Goal: Information Seeking & Learning: Learn about a topic

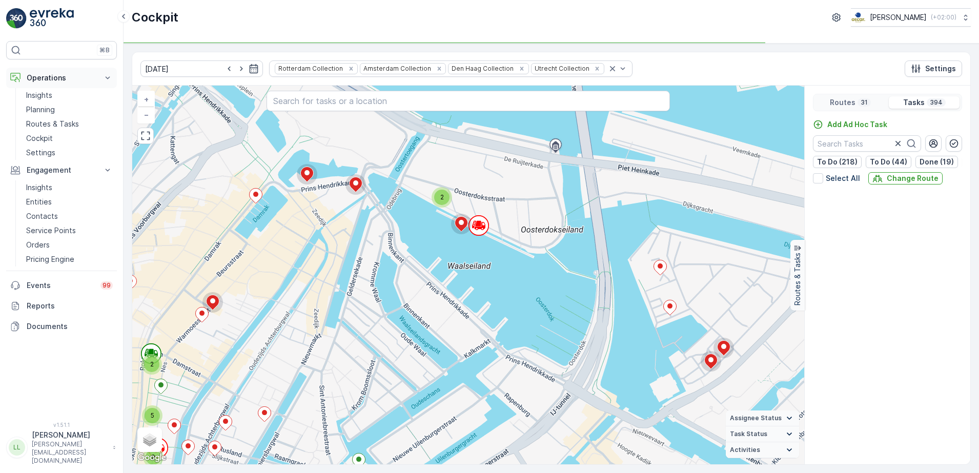
scroll to position [4040, 0]
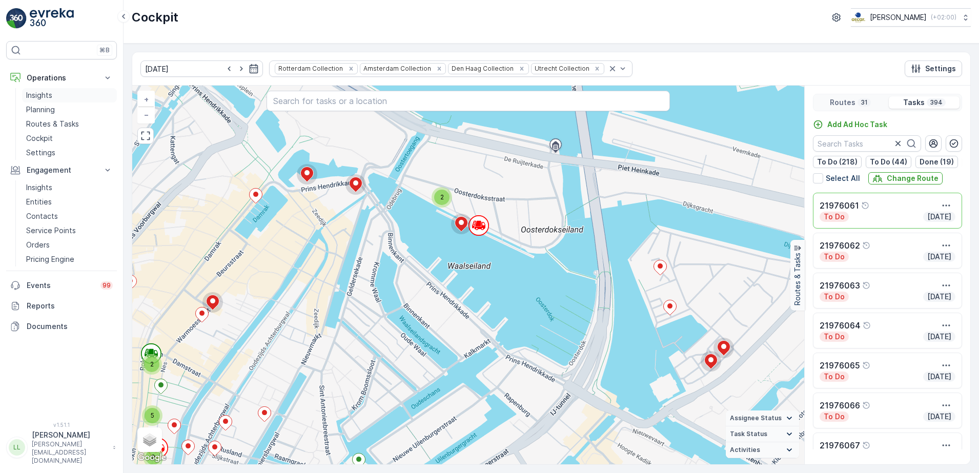
drag, startPoint x: 49, startPoint y: 121, endPoint x: 106, endPoint y: 102, distance: 60.0
click at [49, 121] on p "Routes & Tasks" at bounding box center [52, 124] width 53 height 10
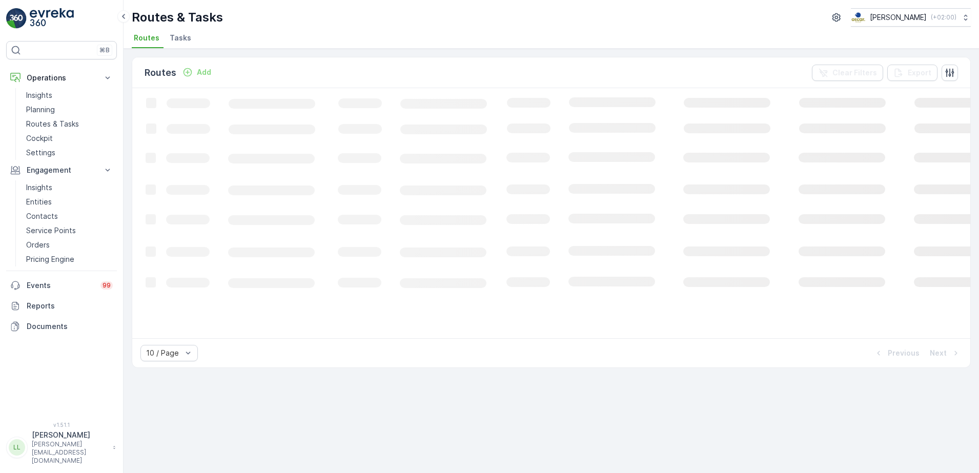
click at [182, 34] on span "Tasks" at bounding box center [181, 38] width 22 height 10
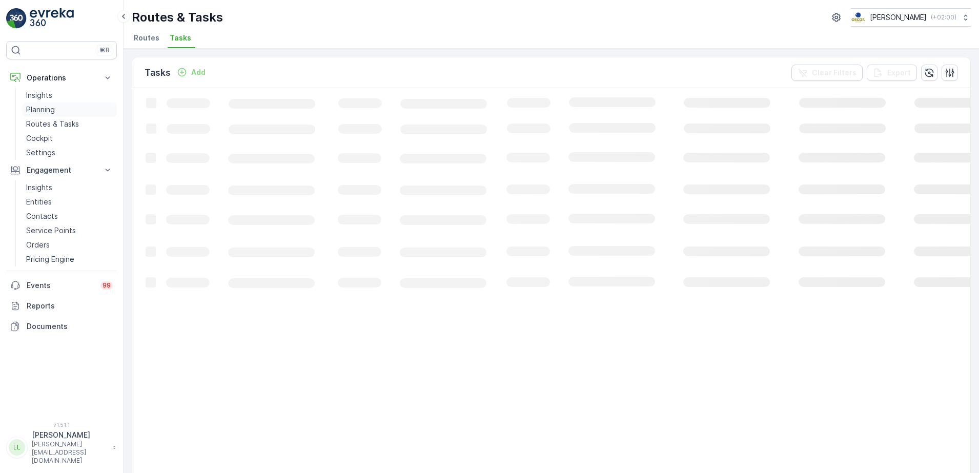
click at [48, 106] on p "Planning" at bounding box center [40, 110] width 29 height 10
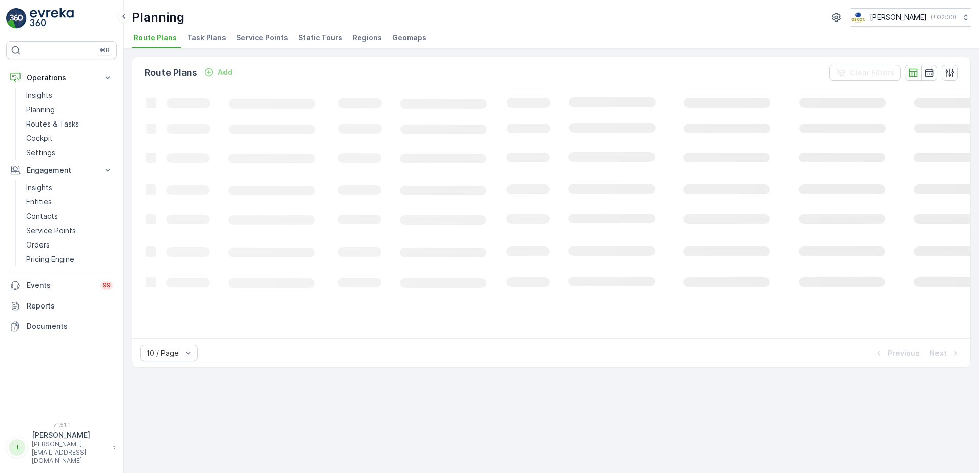
click at [213, 37] on span "Task Plans" at bounding box center [206, 38] width 39 height 10
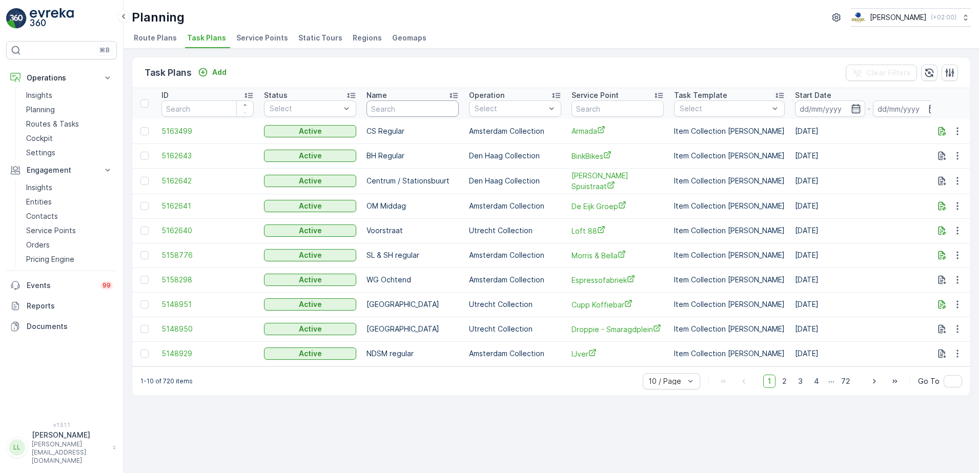
click at [410, 108] on input "text" at bounding box center [413, 109] width 92 height 16
click at [186, 230] on span "5162640" at bounding box center [208, 231] width 92 height 10
click at [251, 37] on span "Service Points" at bounding box center [262, 38] width 52 height 10
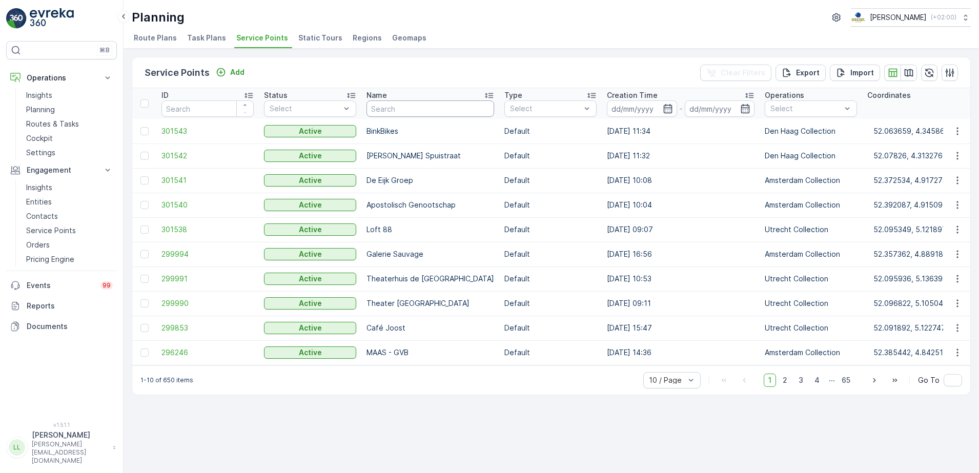
click at [426, 106] on input "text" at bounding box center [431, 109] width 128 height 16
click at [771, 219] on div at bounding box center [775, 218] width 8 height 8
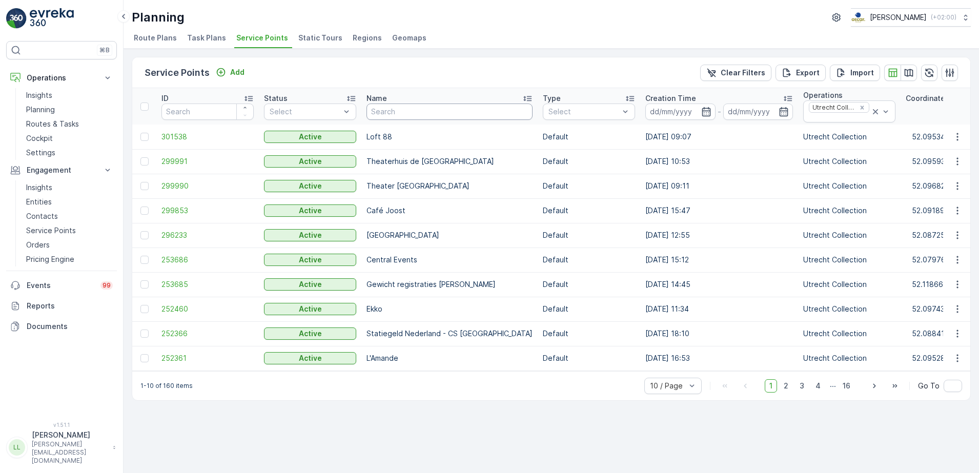
click at [428, 115] on input "text" at bounding box center [450, 112] width 166 height 16
type input "malle"
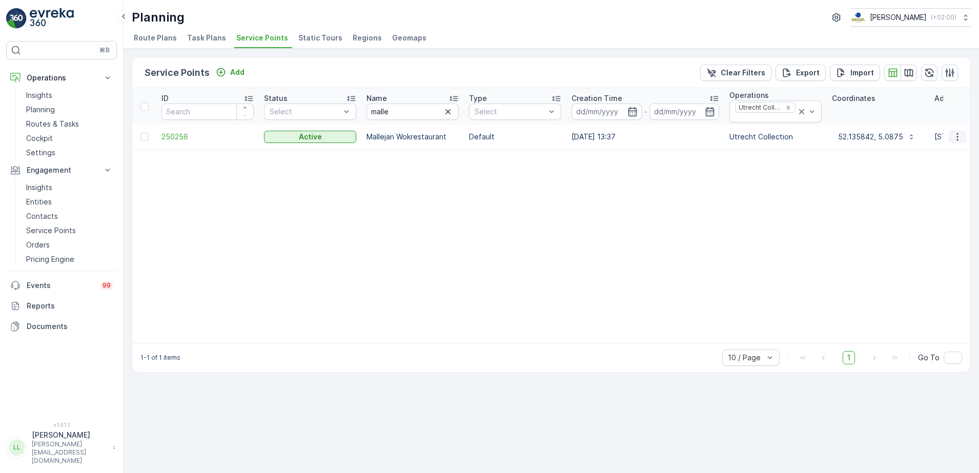
click at [957, 140] on icon "button" at bounding box center [958, 137] width 2 height 8
click at [955, 165] on span "Edit Service Point" at bounding box center [928, 167] width 62 height 10
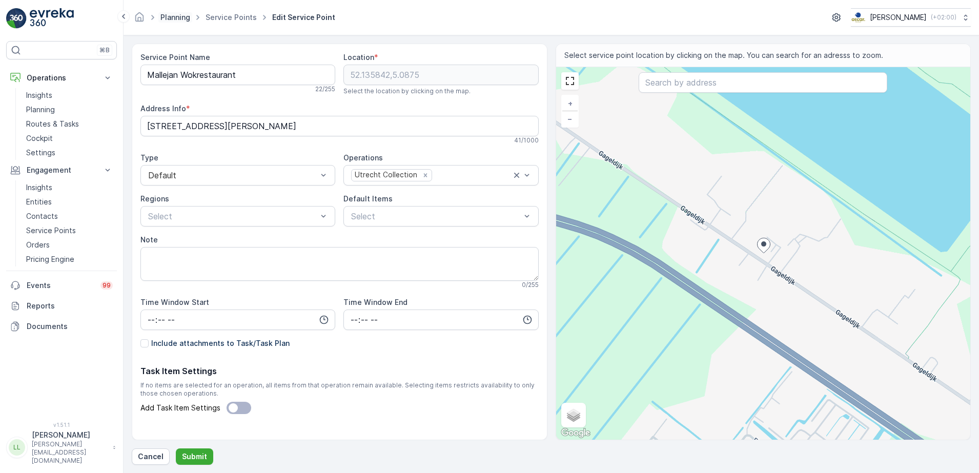
click at [178, 13] on link "Planning" at bounding box center [176, 17] width 30 height 9
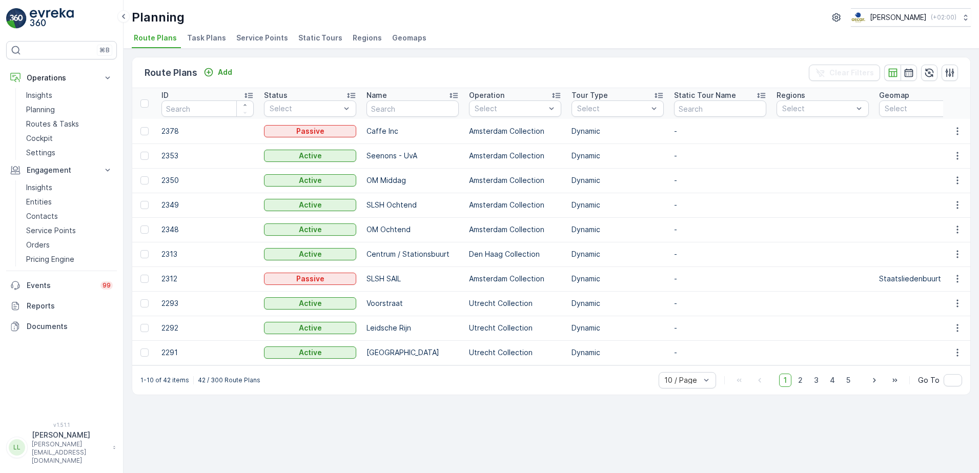
click at [204, 35] on span "Task Plans" at bounding box center [206, 38] width 39 height 10
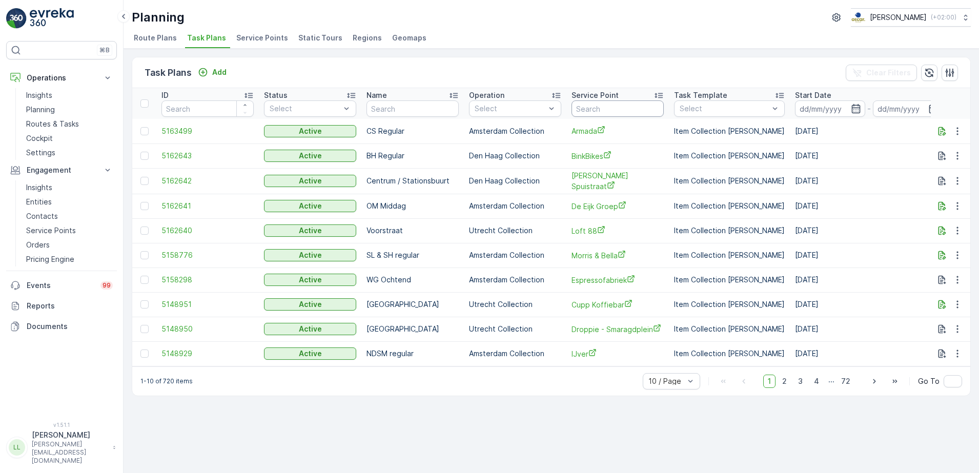
click at [601, 108] on input "text" at bounding box center [618, 109] width 92 height 16
type input "malle"
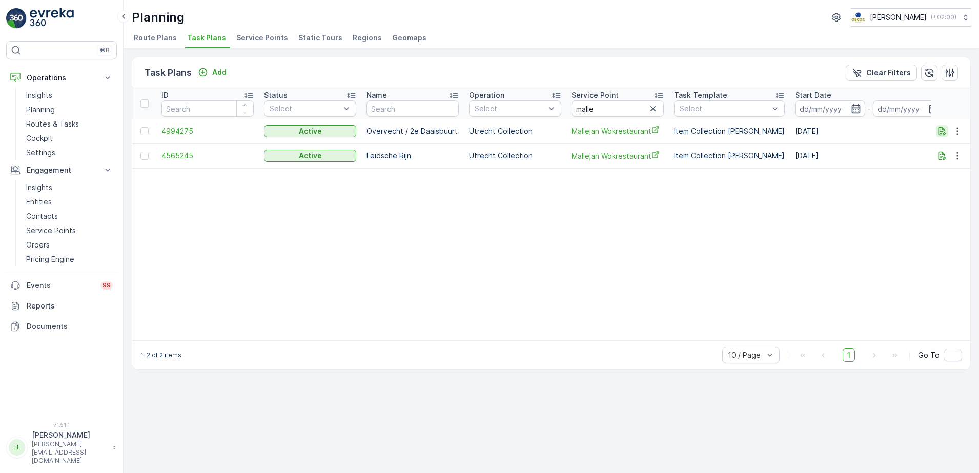
click at [945, 131] on icon "button" at bounding box center [942, 131] width 10 height 10
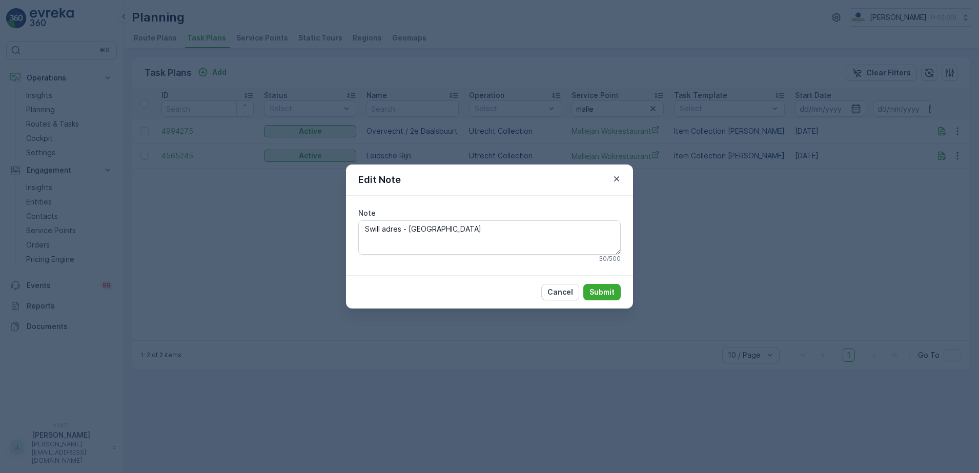
click at [837, 239] on div "Edit Note Note Swill adres - Gemeente Utrecht 30 / 500 Cancel Submit" at bounding box center [489, 236] width 979 height 473
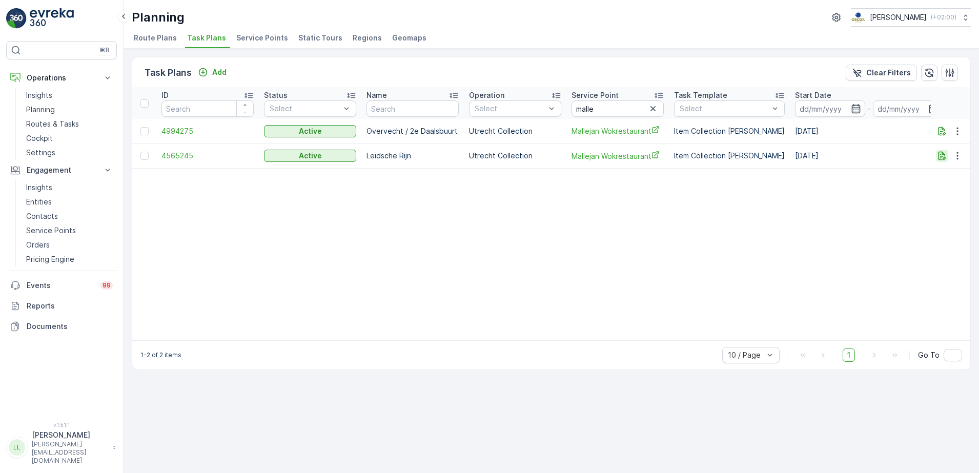
click at [943, 156] on icon "button" at bounding box center [943, 156] width 8 height 9
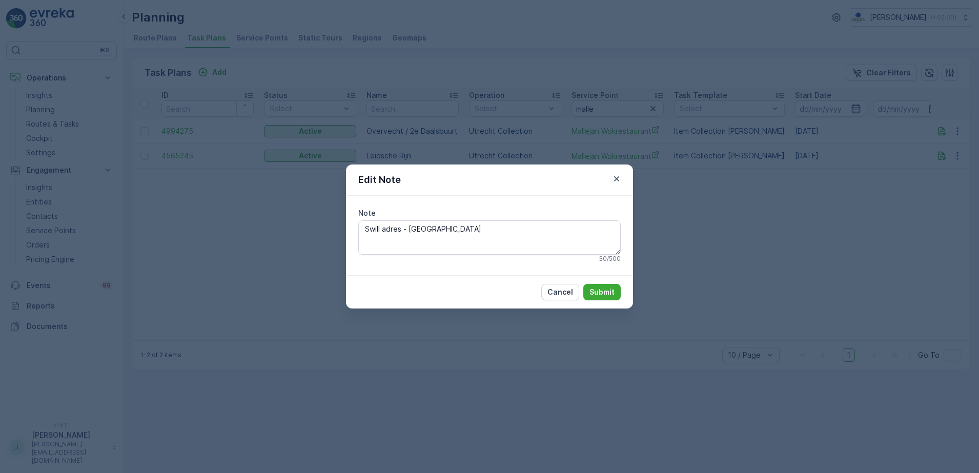
click at [800, 201] on div "Edit Note Note Swill adres - Gemeente Utrecht 30 / 500 Cancel Submit" at bounding box center [489, 236] width 979 height 473
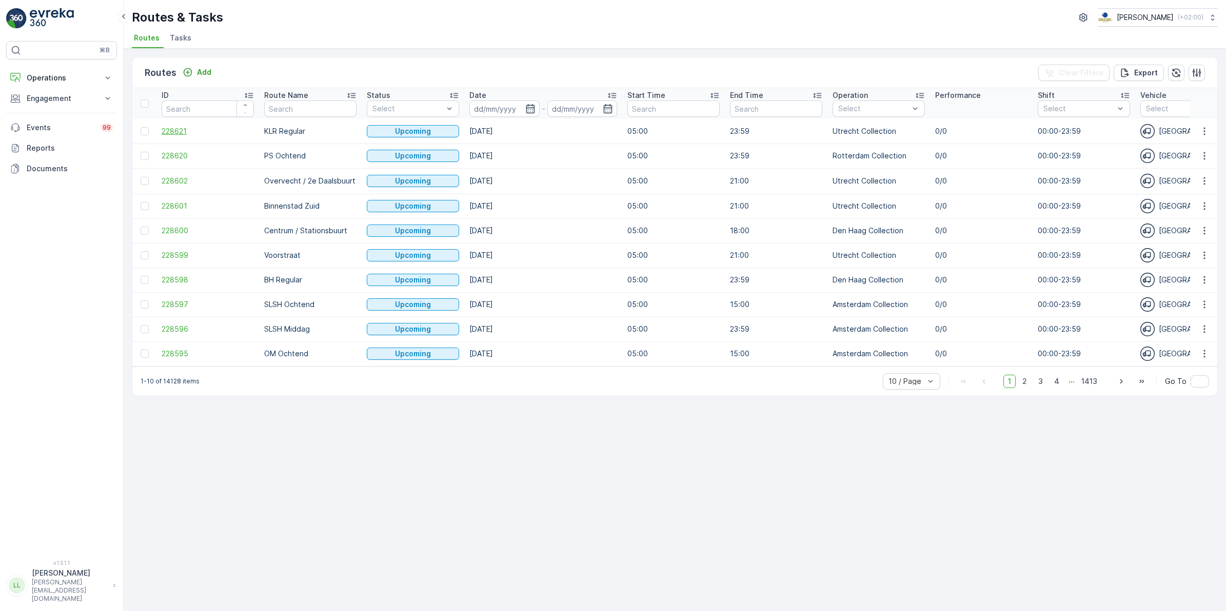
click at [177, 131] on span "228621" at bounding box center [208, 131] width 92 height 10
click at [59, 77] on p "Operations" at bounding box center [62, 78] width 70 height 10
click at [180, 257] on span "228599" at bounding box center [208, 255] width 92 height 10
click at [177, 34] on span "Tasks" at bounding box center [181, 38] width 22 height 10
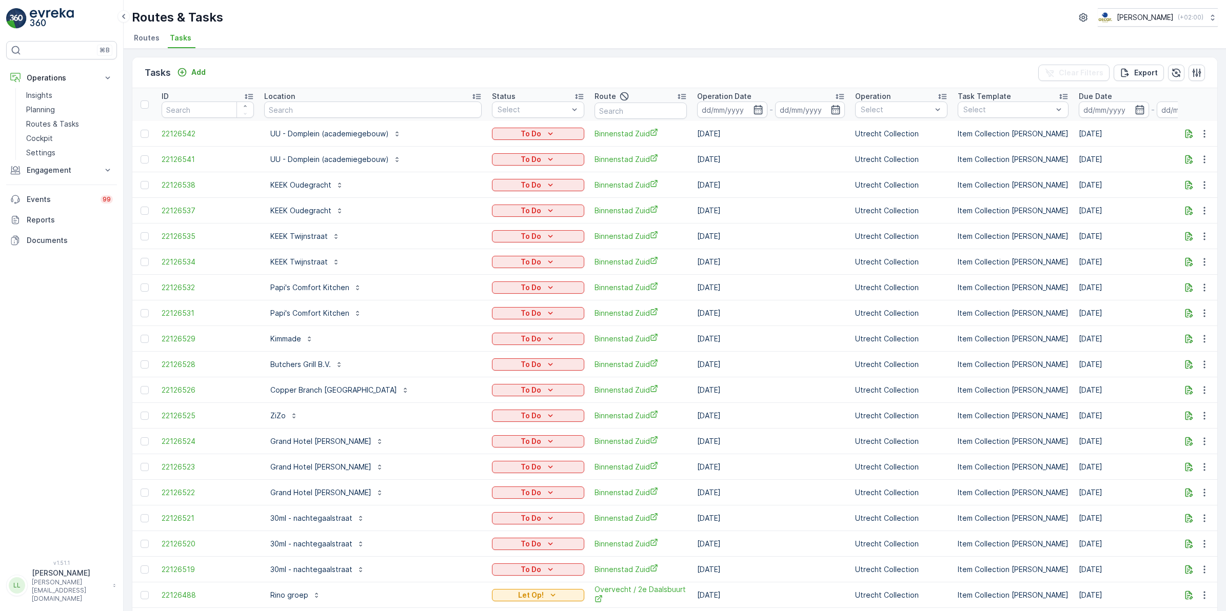
click at [144, 39] on span "Routes" at bounding box center [147, 38] width 26 height 10
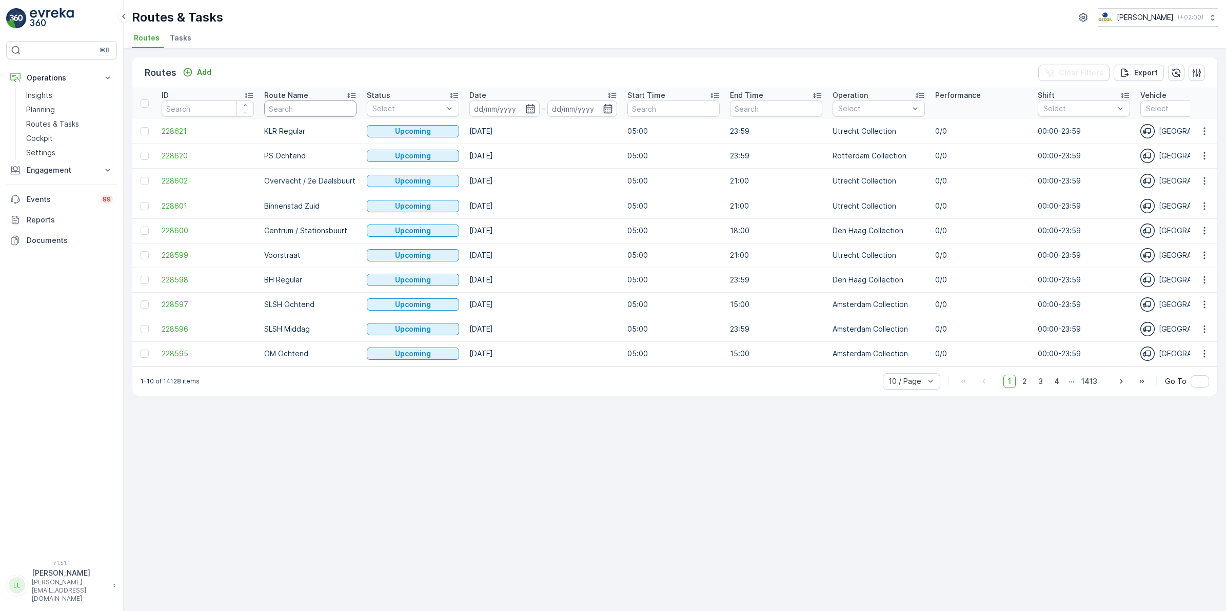
click at [326, 108] on input "text" at bounding box center [310, 109] width 92 height 16
click at [1208, 255] on icon "button" at bounding box center [1204, 255] width 10 height 10
click at [1181, 265] on div "See More Details" at bounding box center [1185, 271] width 79 height 14
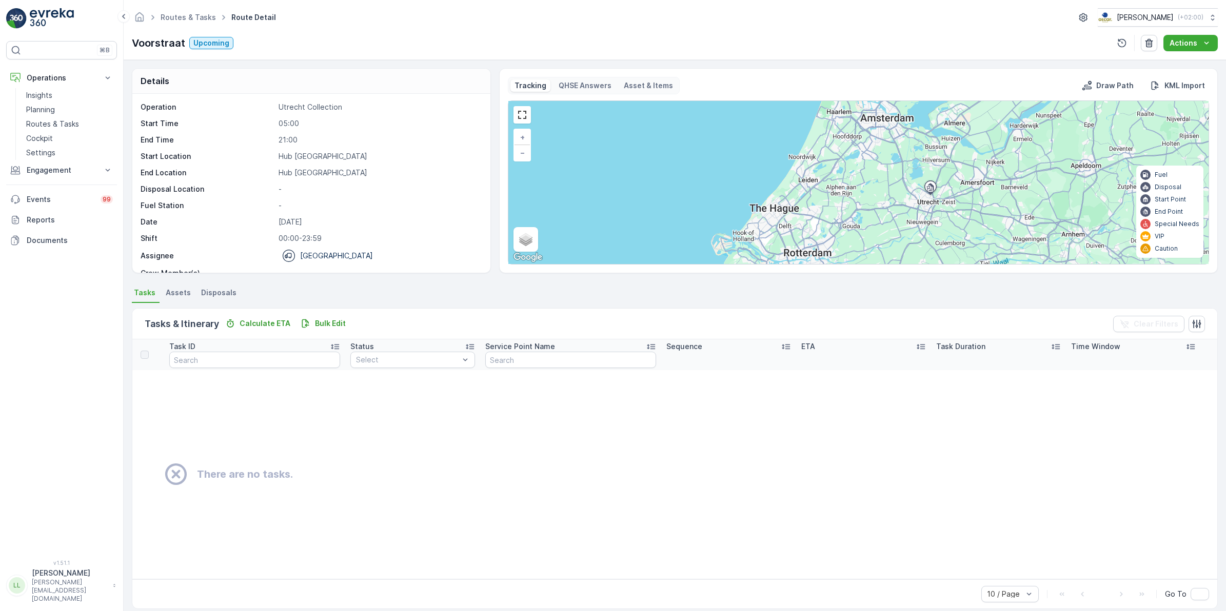
click at [168, 291] on span "Assets" at bounding box center [178, 293] width 25 height 10
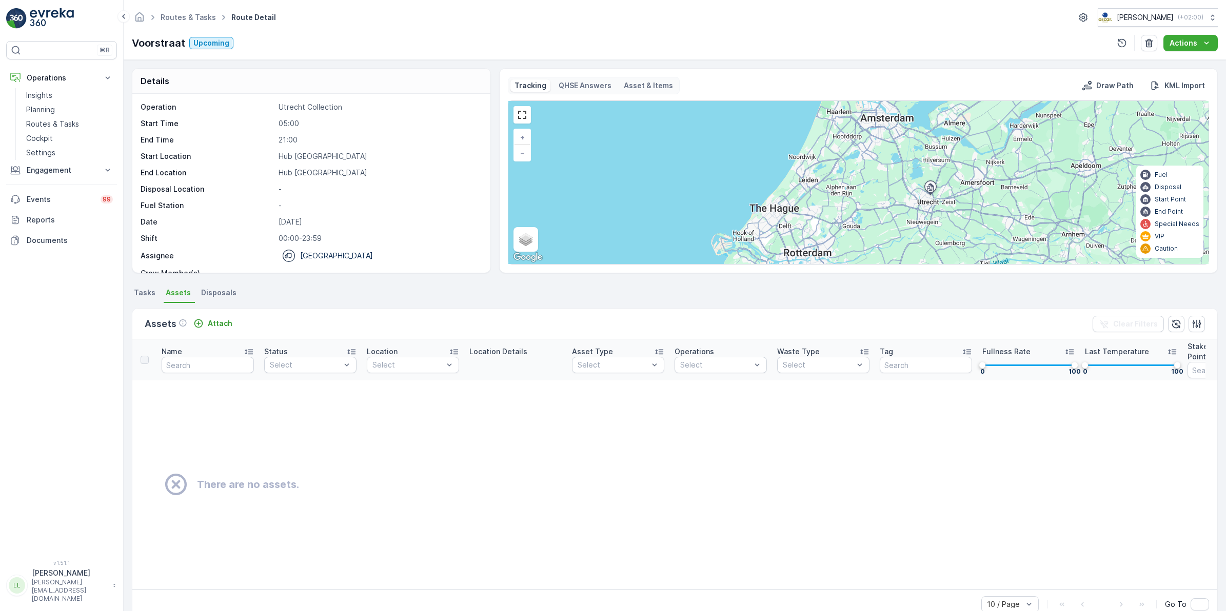
click at [218, 296] on span "Disposals" at bounding box center [218, 293] width 35 height 10
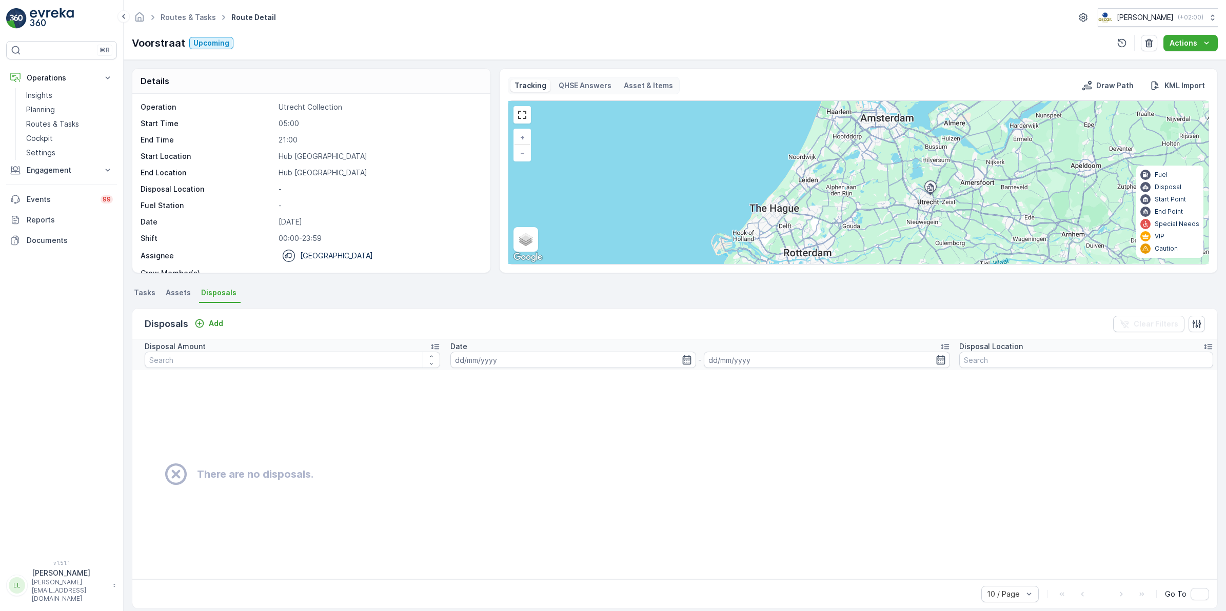
click at [144, 296] on span "Tasks" at bounding box center [145, 293] width 22 height 10
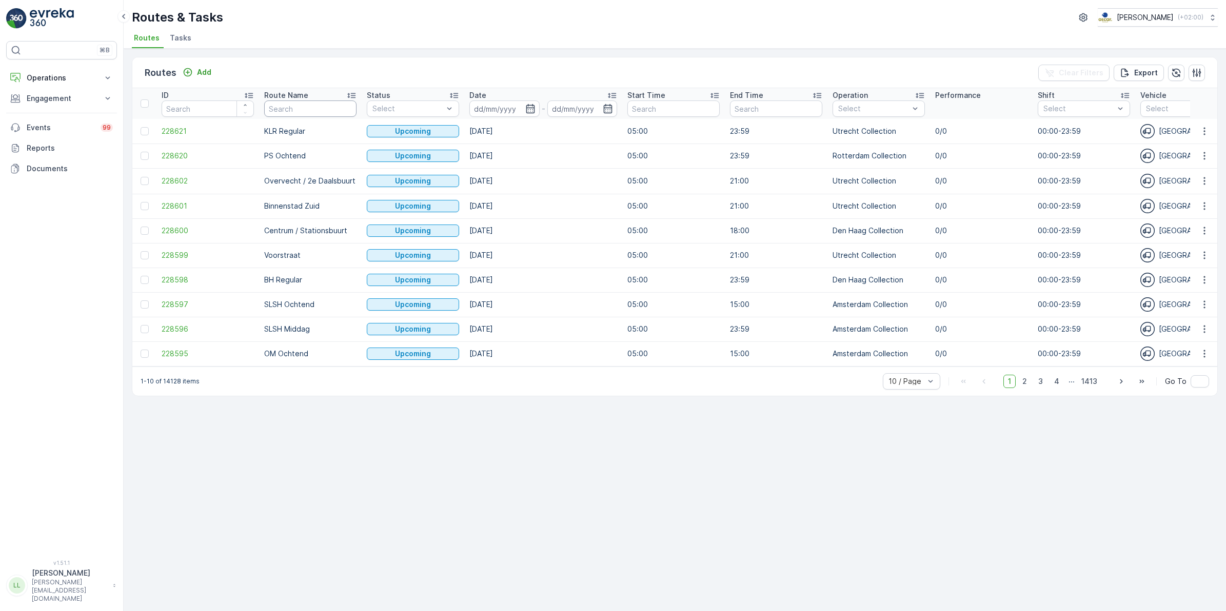
click at [316, 110] on input "text" at bounding box center [310, 109] width 92 height 16
type input "voor"
click at [183, 39] on span "Tasks" at bounding box center [181, 38] width 22 height 10
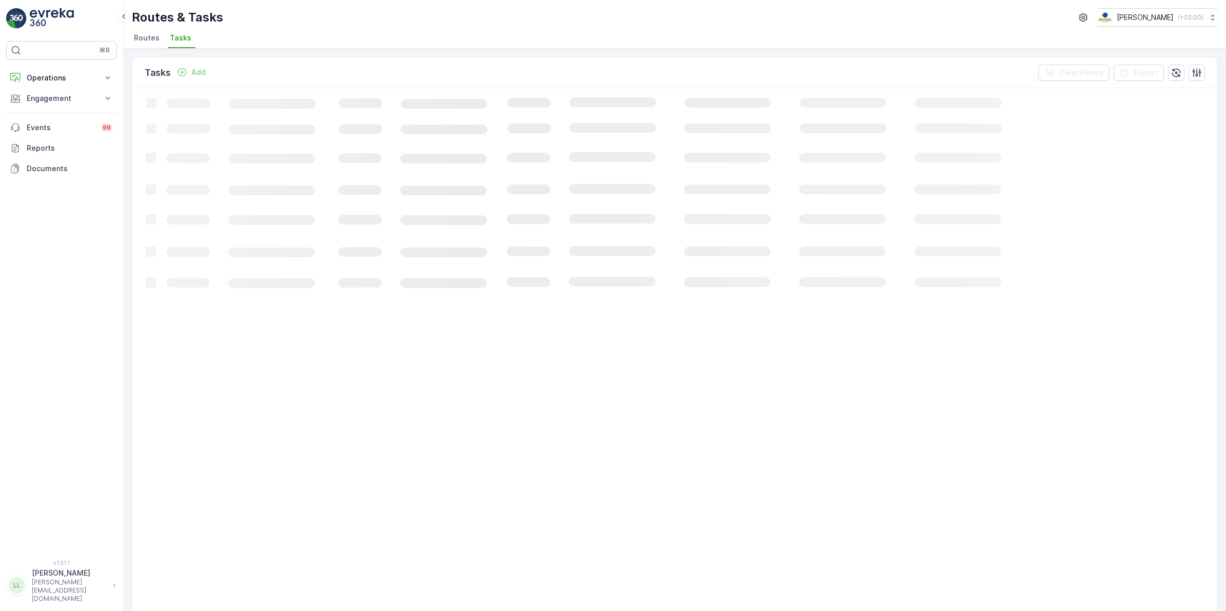
drag, startPoint x: 150, startPoint y: 42, endPoint x: 173, endPoint y: 39, distance: 23.7
click at [150, 41] on span "Routes" at bounding box center [147, 38] width 26 height 10
click at [181, 37] on span "Tasks" at bounding box center [181, 38] width 22 height 10
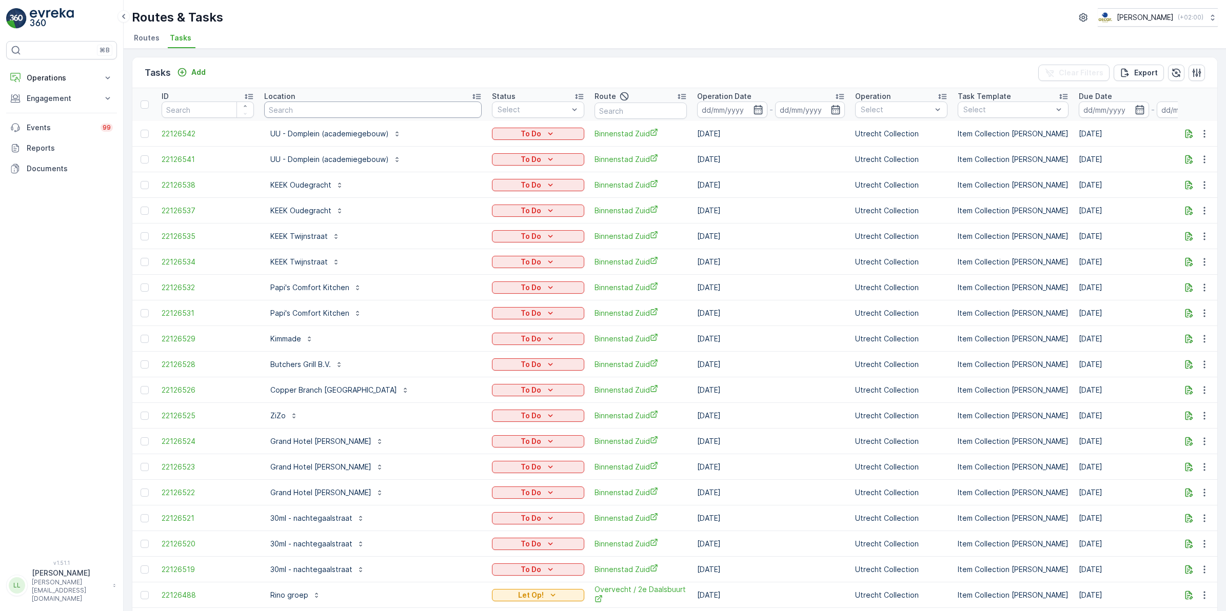
click at [373, 108] on input "text" at bounding box center [372, 110] width 217 height 16
click at [601, 106] on input "text" at bounding box center [640, 111] width 92 height 16
type input "voor"
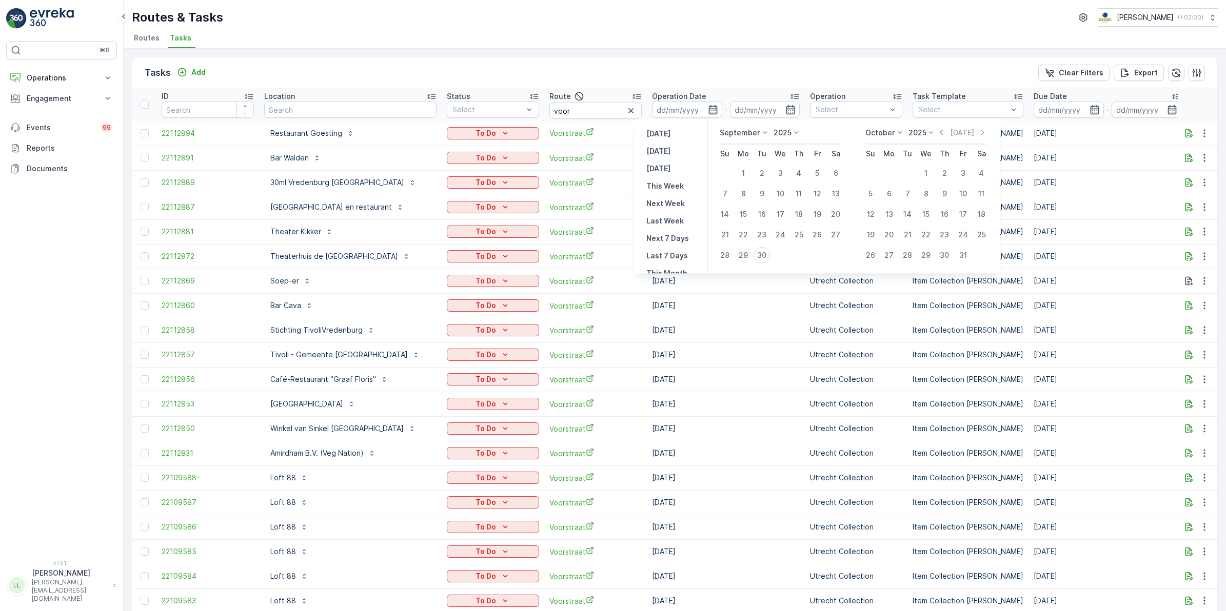
click at [746, 254] on div "29" at bounding box center [743, 255] width 16 height 16
type input "[DATE]"
click at [745, 253] on div "29" at bounding box center [743, 255] width 16 height 16
type input "[DATE]"
click at [745, 253] on div "29" at bounding box center [743, 255] width 16 height 16
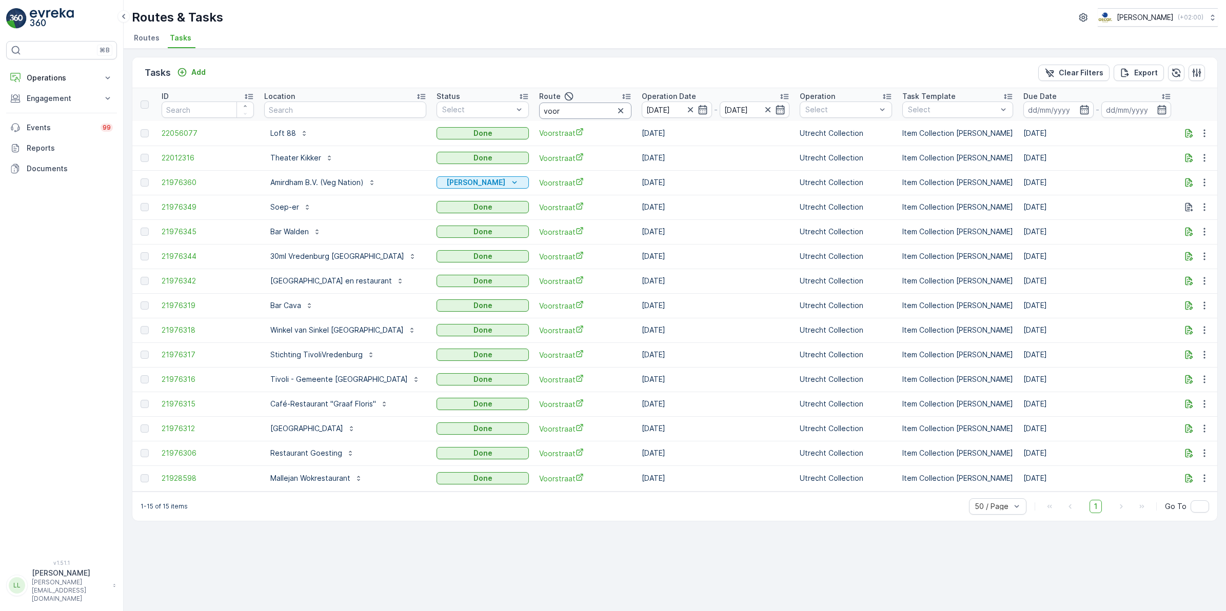
click at [588, 111] on input "voor" at bounding box center [585, 111] width 92 height 16
type input "voorstr"
click at [1189, 136] on icon "button" at bounding box center [1189, 133] width 8 height 9
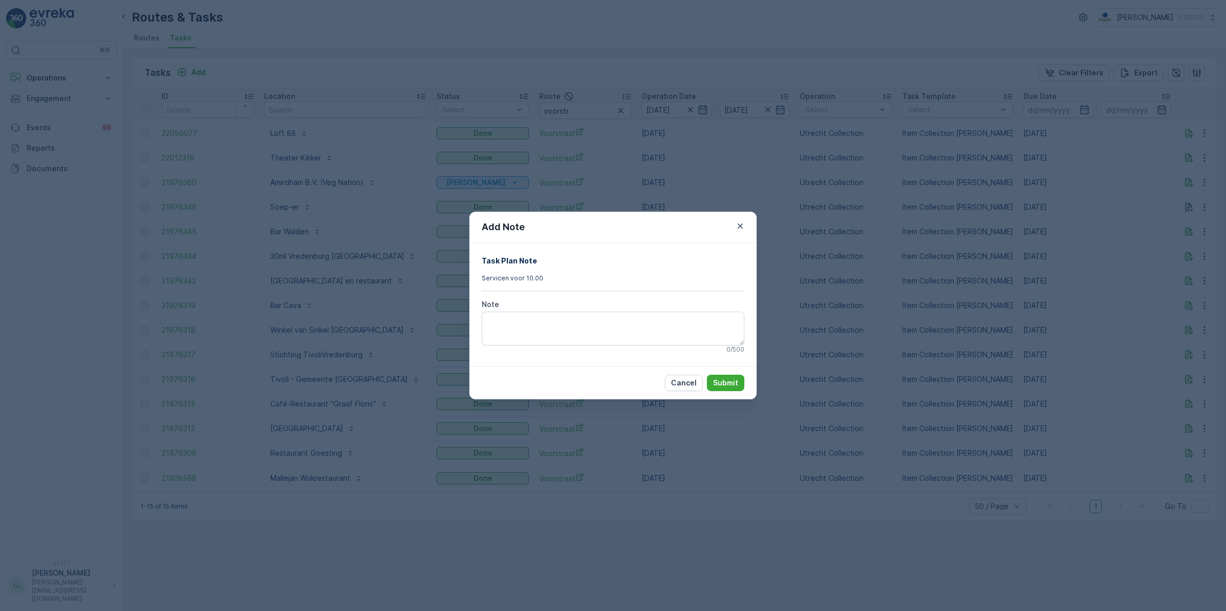
click at [922, 278] on div "Add Note Task Plan Note Servicen voor 10.00 Note 0 / 500 Cancel Submit" at bounding box center [613, 305] width 1226 height 611
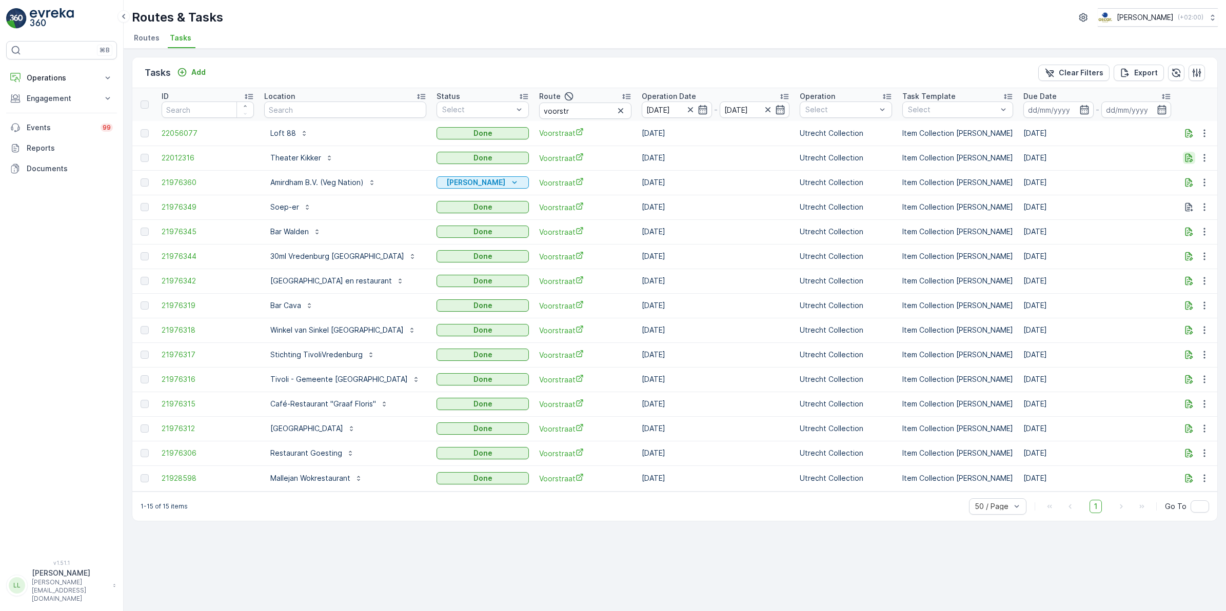
click at [1188, 157] on icon "button" at bounding box center [1189, 158] width 10 height 10
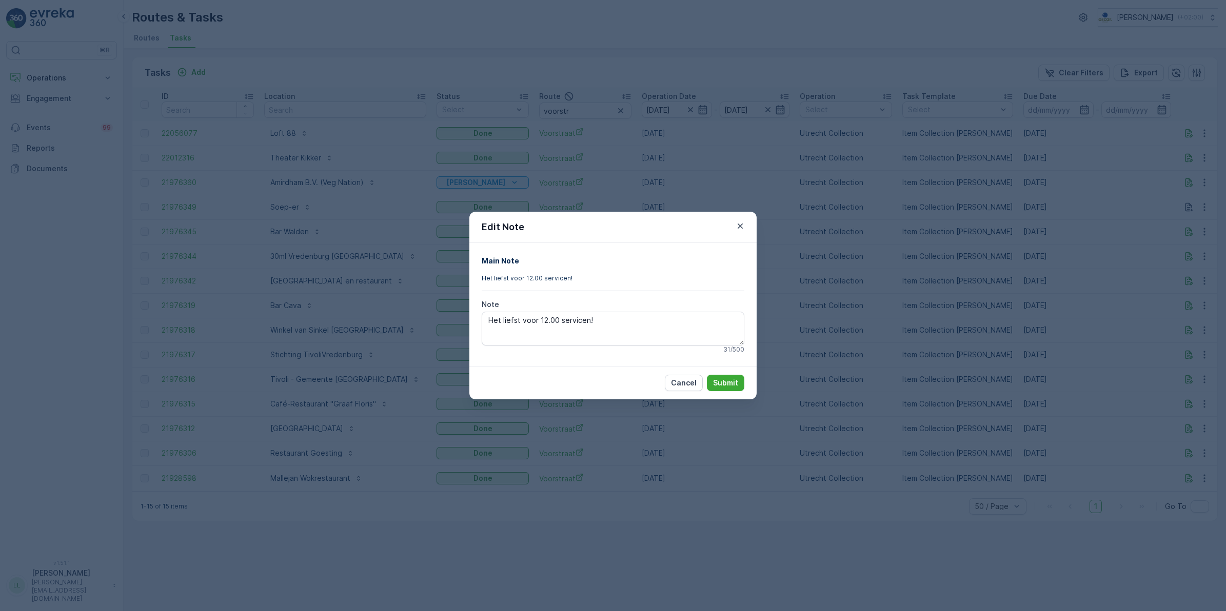
click at [950, 262] on div "Edit Note Main Note Het liefst voor 12.00 servicen! Note Het liefst voor 12.00 …" at bounding box center [613, 305] width 1226 height 611
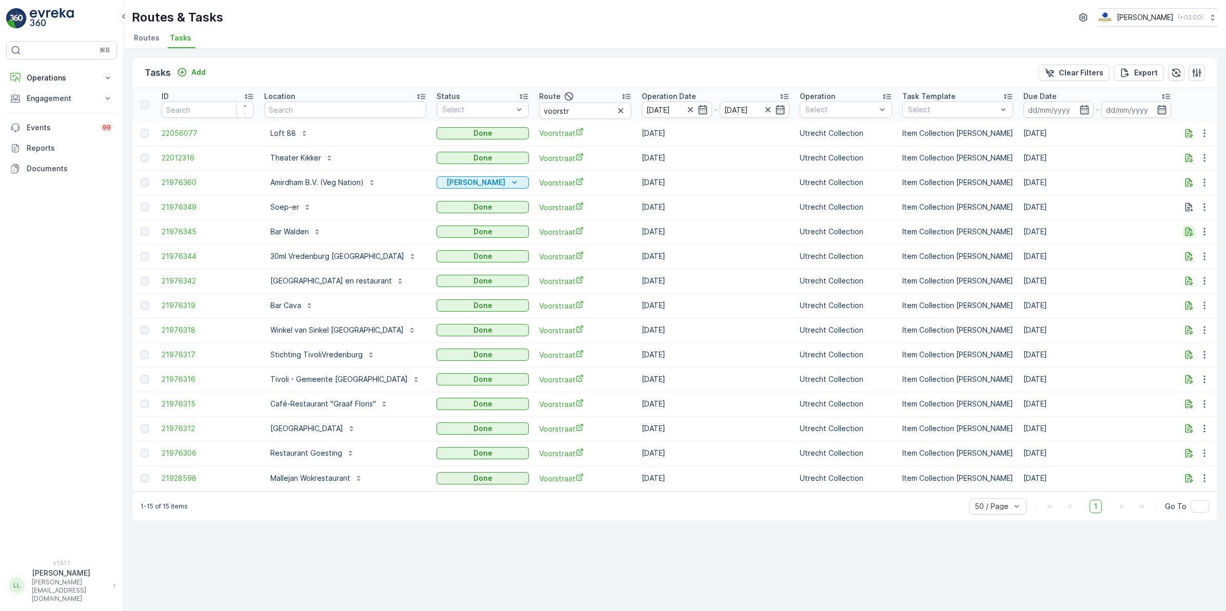
click at [1187, 230] on icon "button" at bounding box center [1189, 232] width 8 height 9
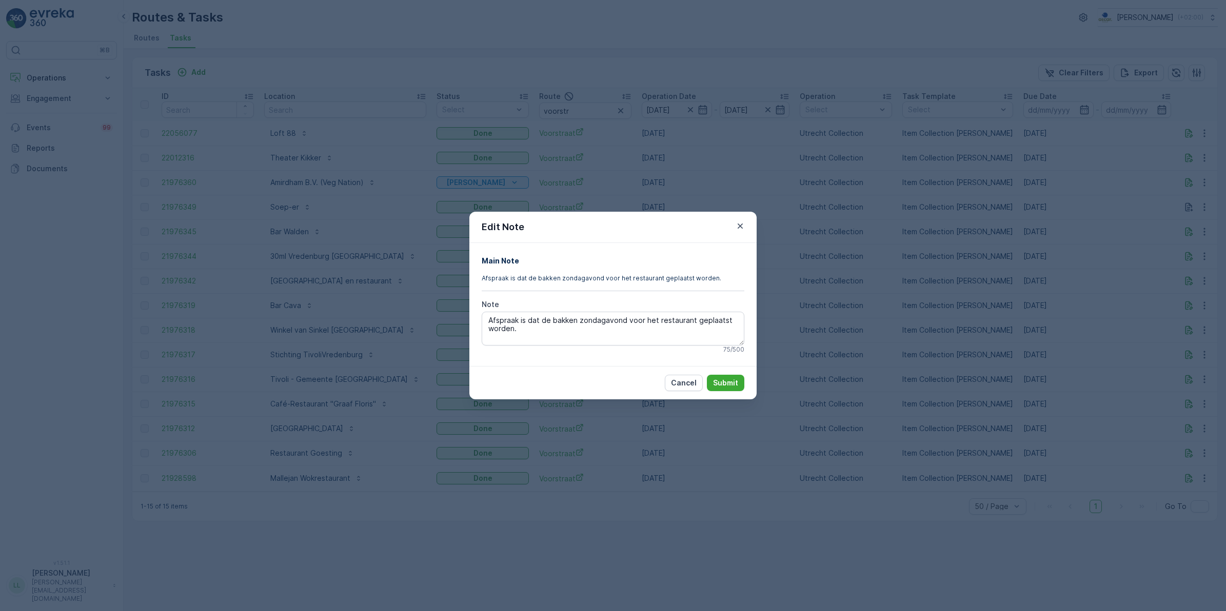
click at [1155, 255] on div "Edit Note Main Note Afspraak is dat de bakken zondagavond voor het restaurant g…" at bounding box center [613, 305] width 1226 height 611
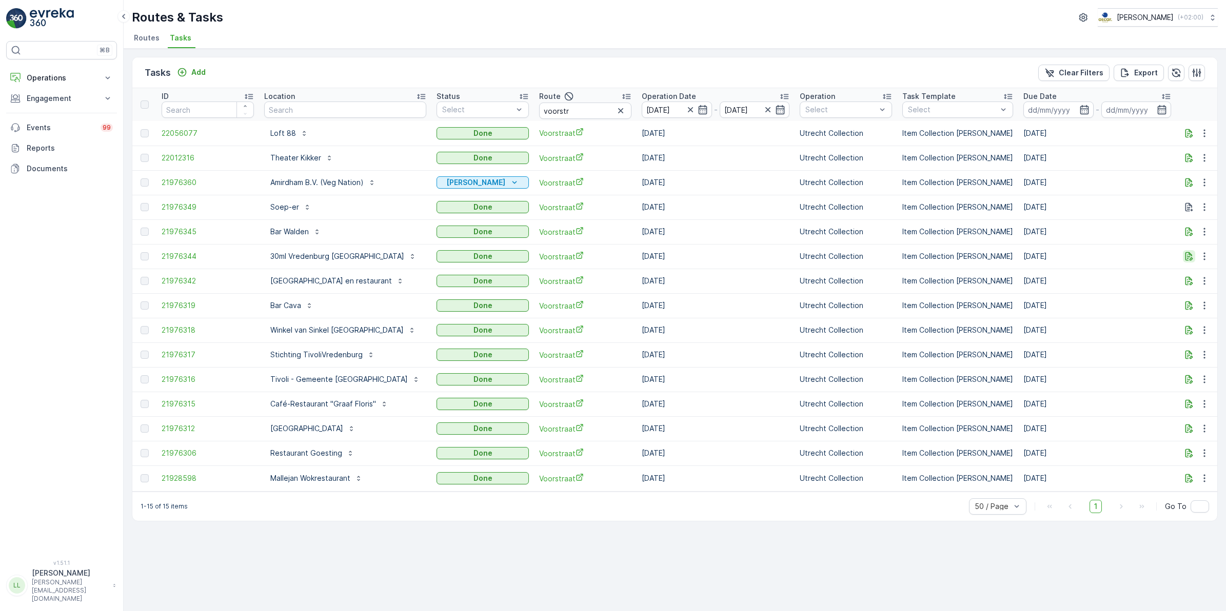
click at [1190, 254] on icon "button" at bounding box center [1189, 256] width 8 height 9
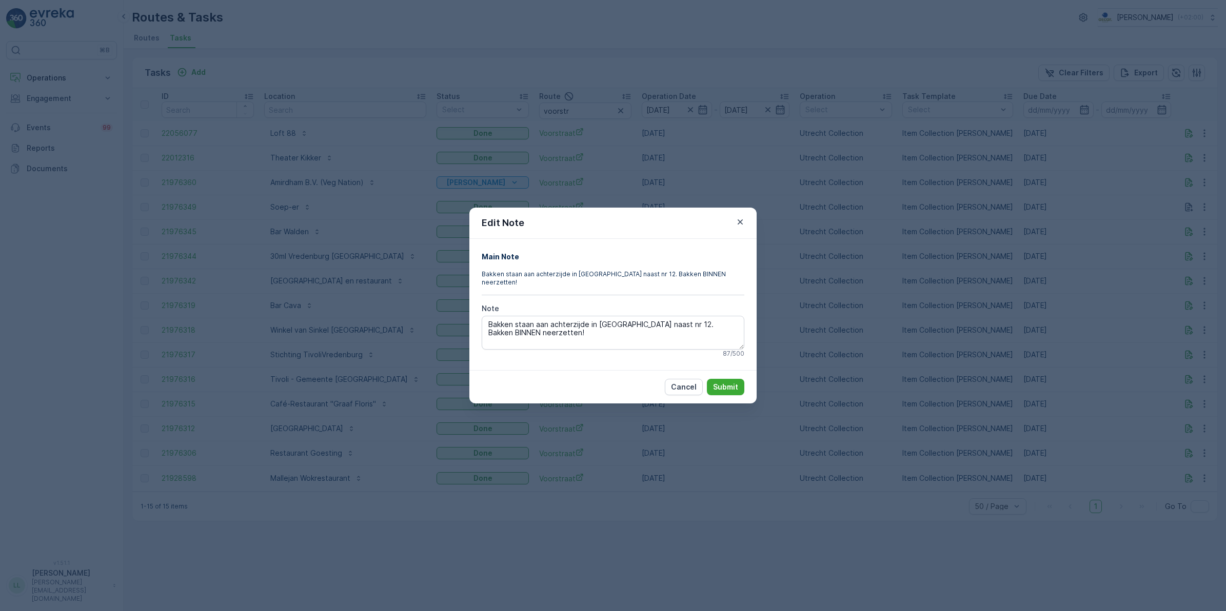
click at [1093, 282] on div "Edit Note Main Note Bakken staan aan achterzijde in [GEOGRAPHIC_DATA] naast nr …" at bounding box center [613, 305] width 1226 height 611
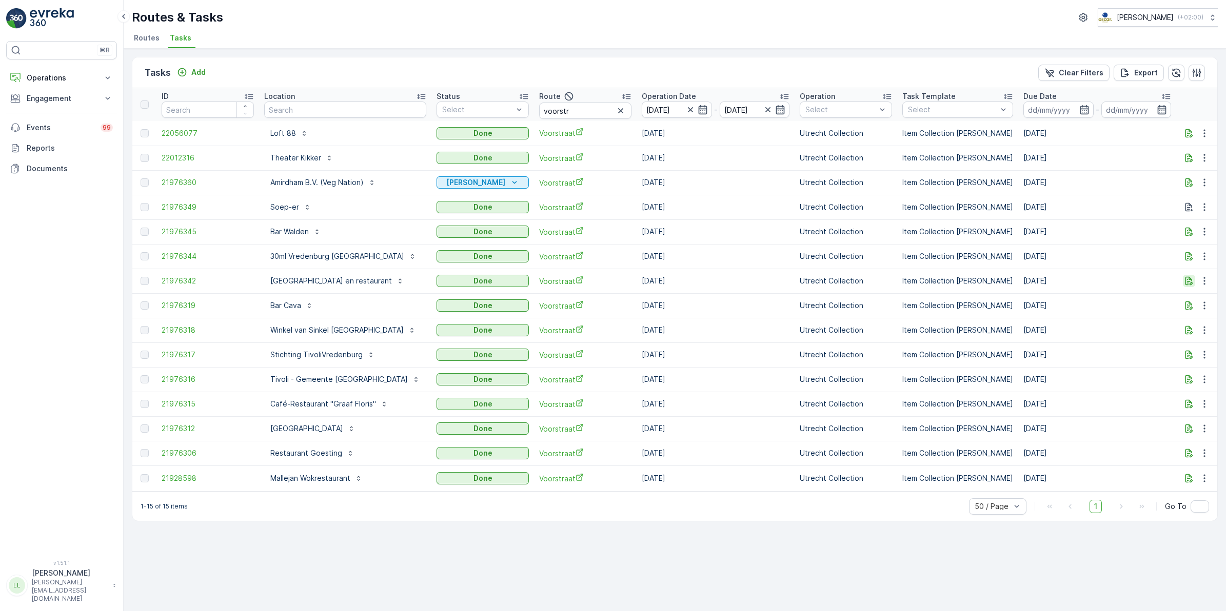
click at [1191, 283] on icon "button" at bounding box center [1189, 281] width 8 height 9
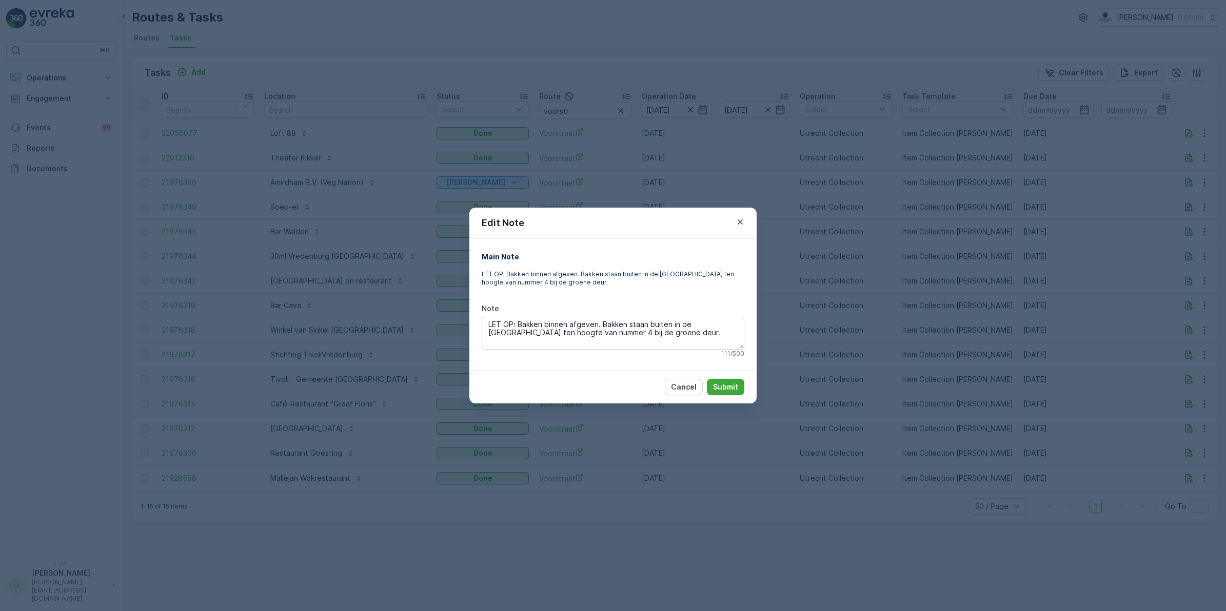
click at [860, 352] on div "Edit Note Main Note LET OP: Bakken binnen afgeven. Bakken staan buiten in de [G…" at bounding box center [613, 305] width 1226 height 611
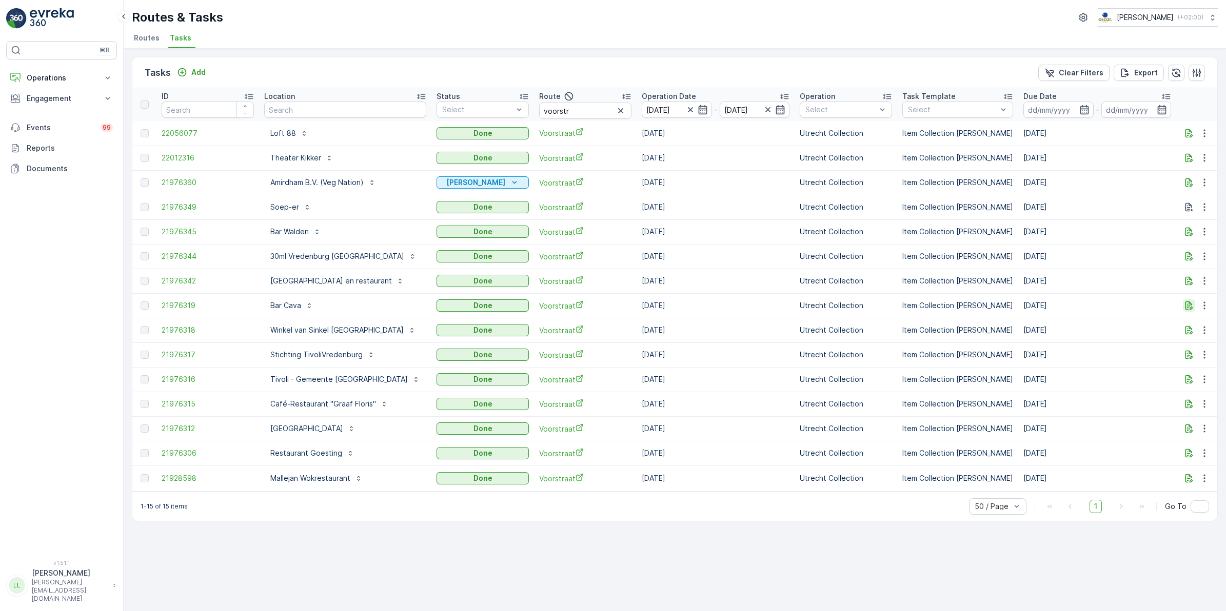
click at [1186, 305] on icon "button" at bounding box center [1189, 306] width 10 height 10
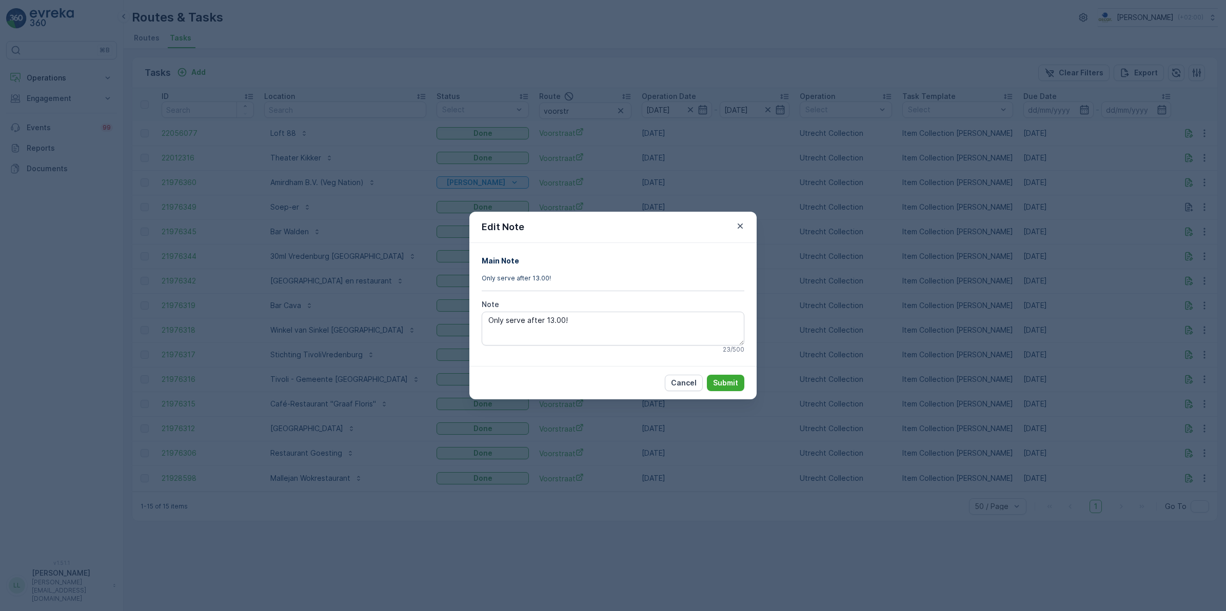
click at [1089, 321] on div "Edit Note Main Note Only serve after 13.00! Note Only serve after 13.00! 23 / 5…" at bounding box center [613, 305] width 1226 height 611
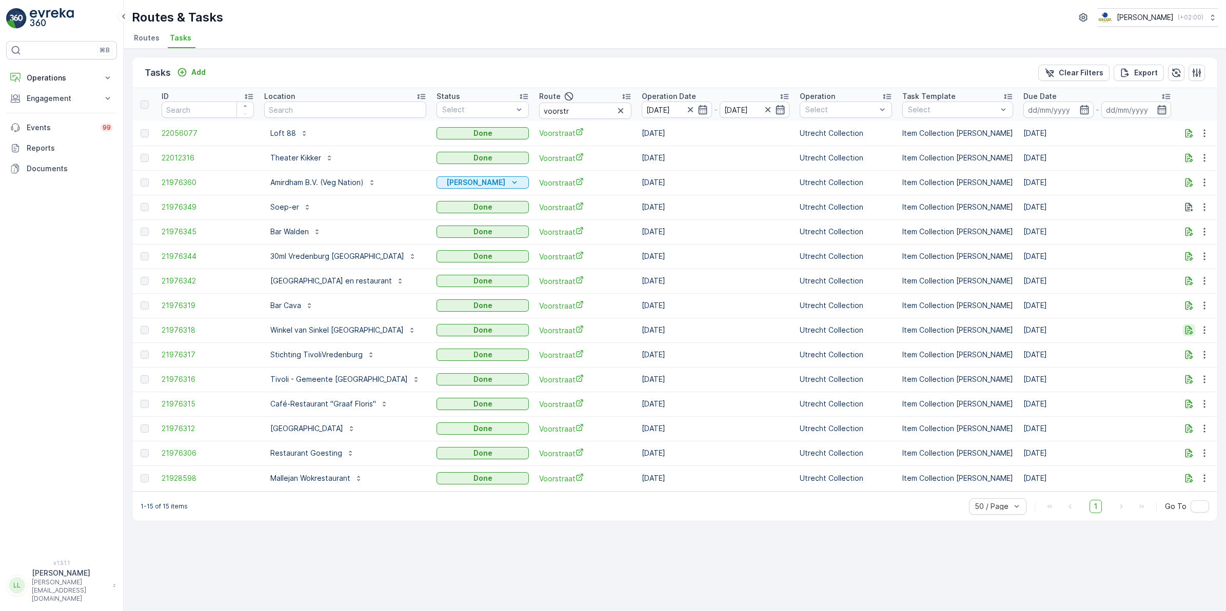
click at [1190, 332] on icon "button" at bounding box center [1189, 330] width 10 height 10
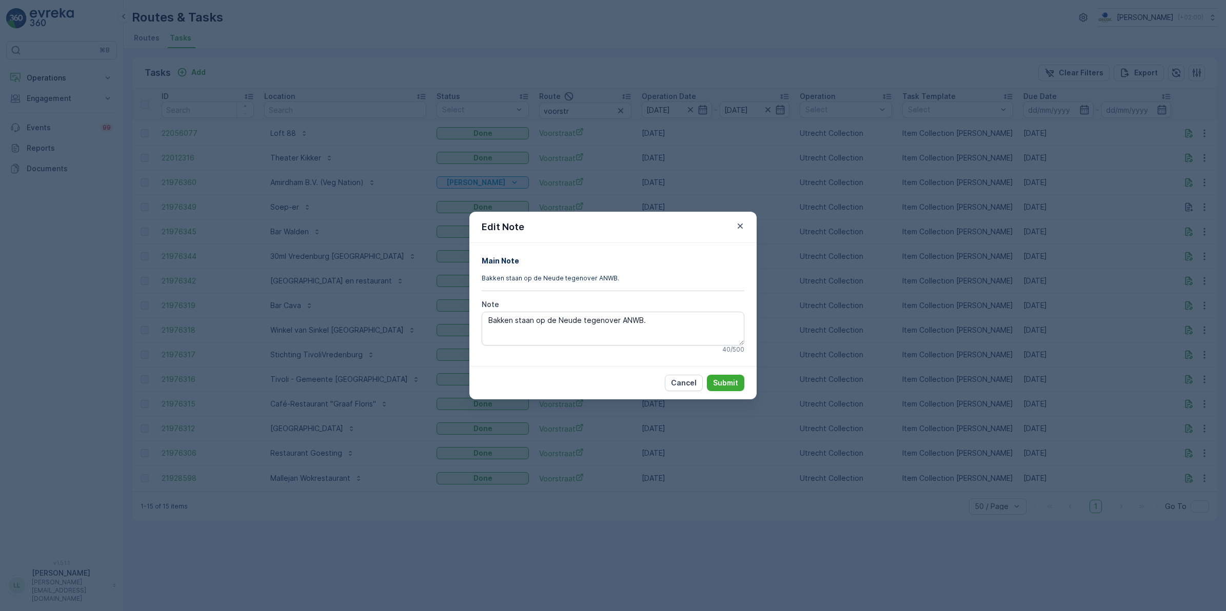
click at [1056, 337] on div "Edit Note Main Note Bakken staan op de Neude tegenover ANWB. Note Bakken staan …" at bounding box center [613, 305] width 1226 height 611
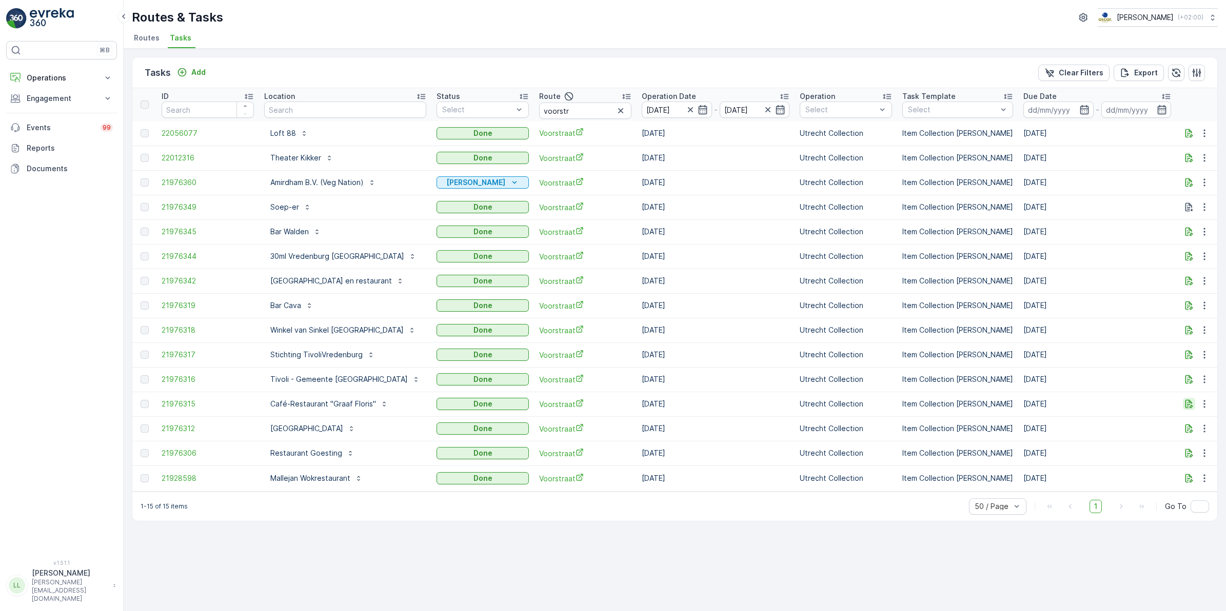
click at [1184, 403] on icon "button" at bounding box center [1189, 404] width 10 height 10
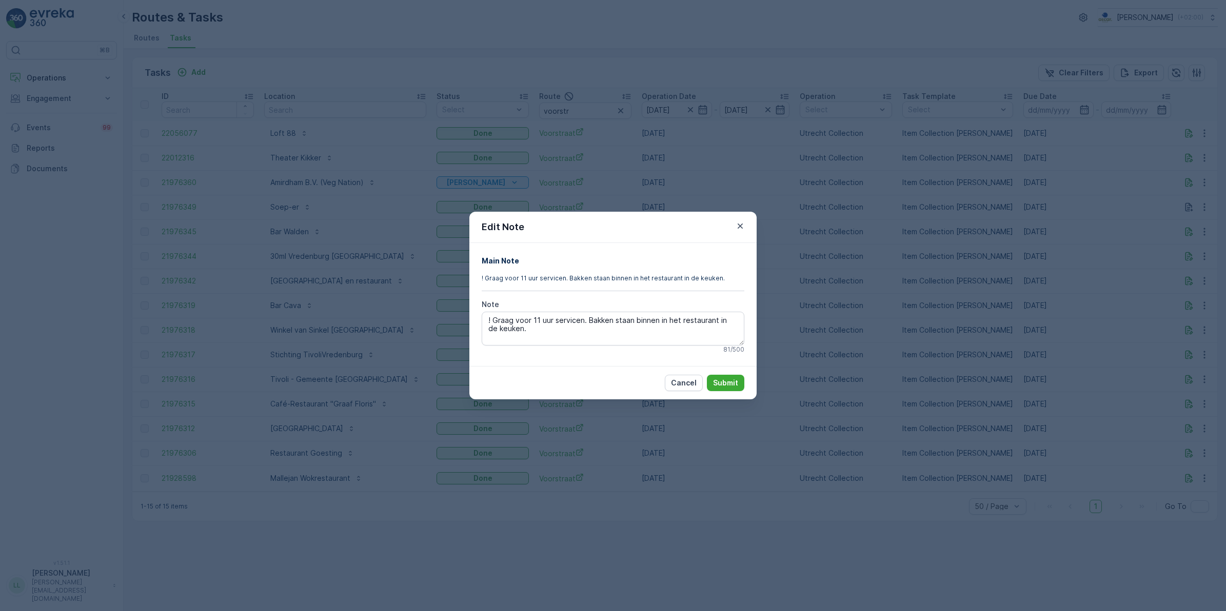
click at [1077, 390] on div "Edit Note Main Note ! Graag voor 11 uur servicen. Bakken staan binnen in het re…" at bounding box center [613, 305] width 1226 height 611
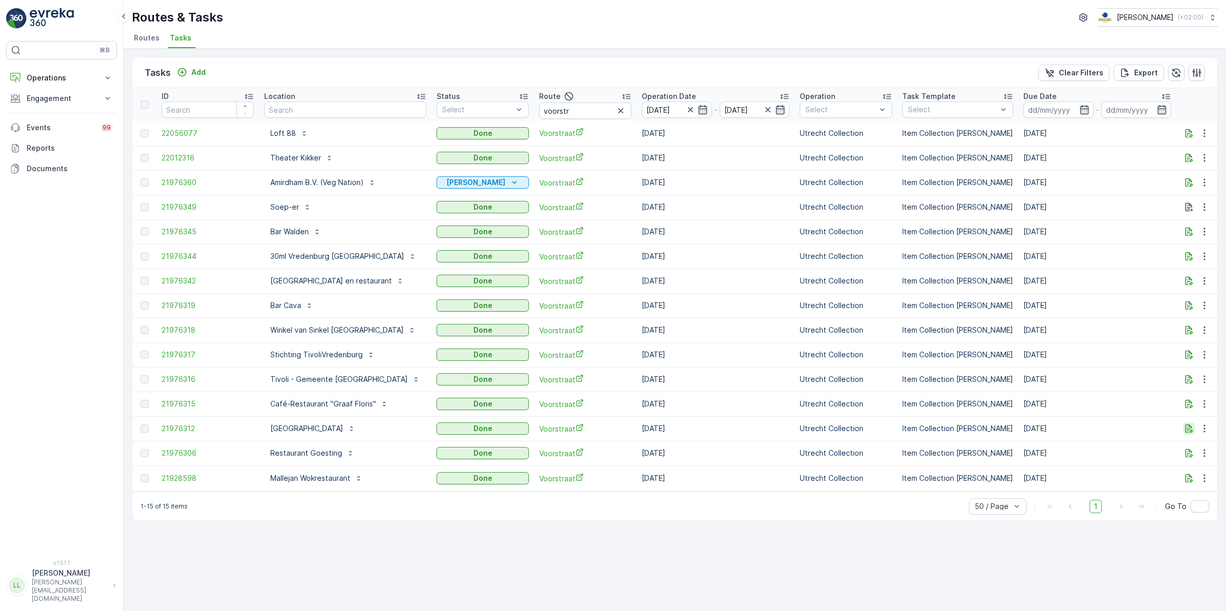
click at [1191, 433] on icon "button" at bounding box center [1189, 429] width 10 height 10
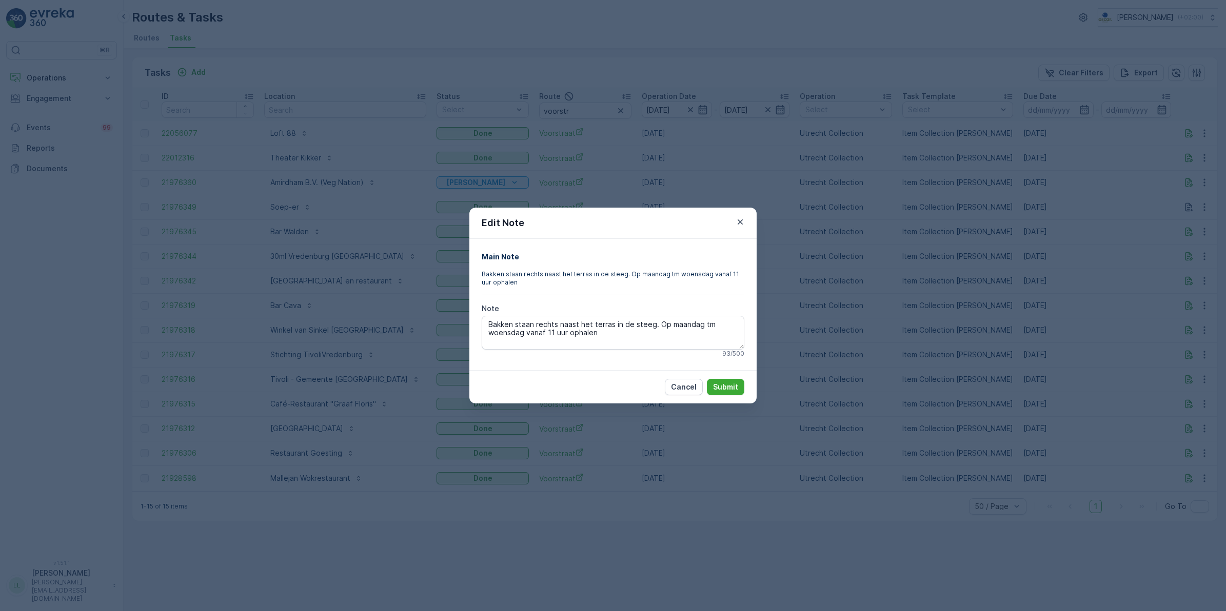
click at [1048, 423] on div "Edit Note Main Note Bakken staan rechts naast het terras in de steeg. Op maanda…" at bounding box center [613, 305] width 1226 height 611
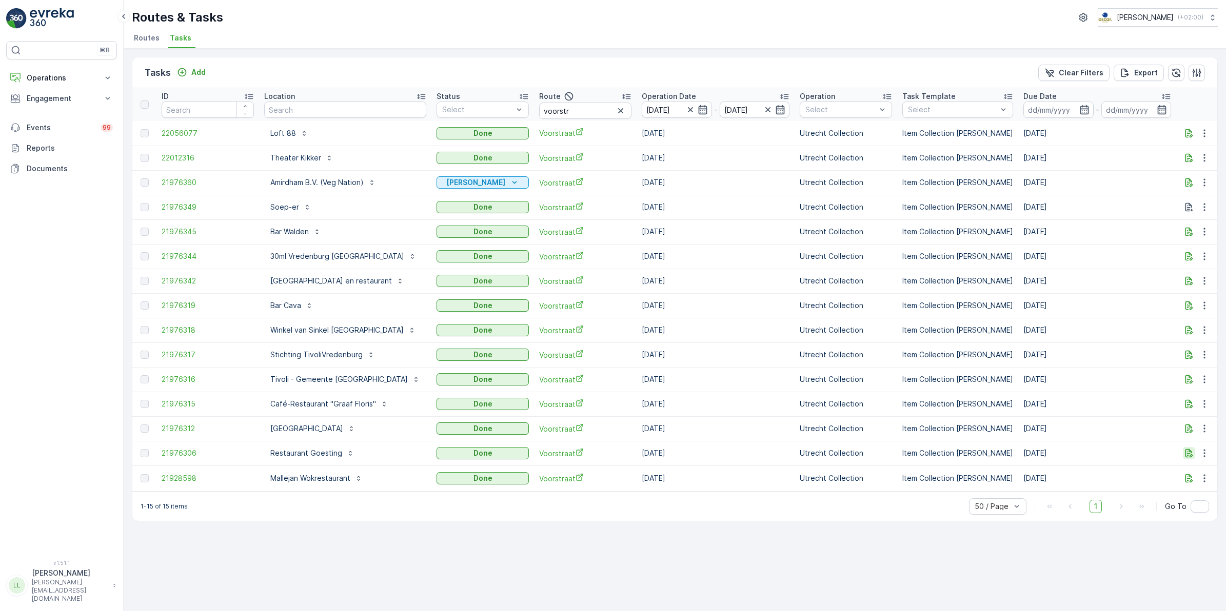
click at [1188, 452] on icon "button" at bounding box center [1189, 453] width 10 height 10
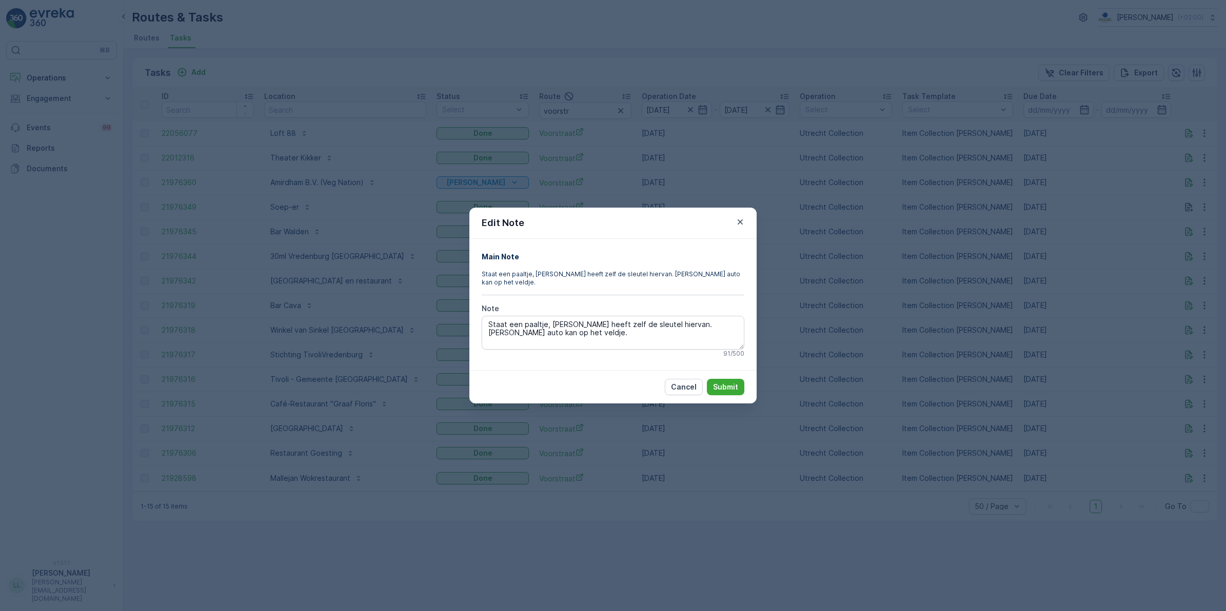
click at [1039, 456] on div "Edit Note Main Note Staat een paaltje, [PERSON_NAME] heeft zelf de sleutel hier…" at bounding box center [613, 305] width 1226 height 611
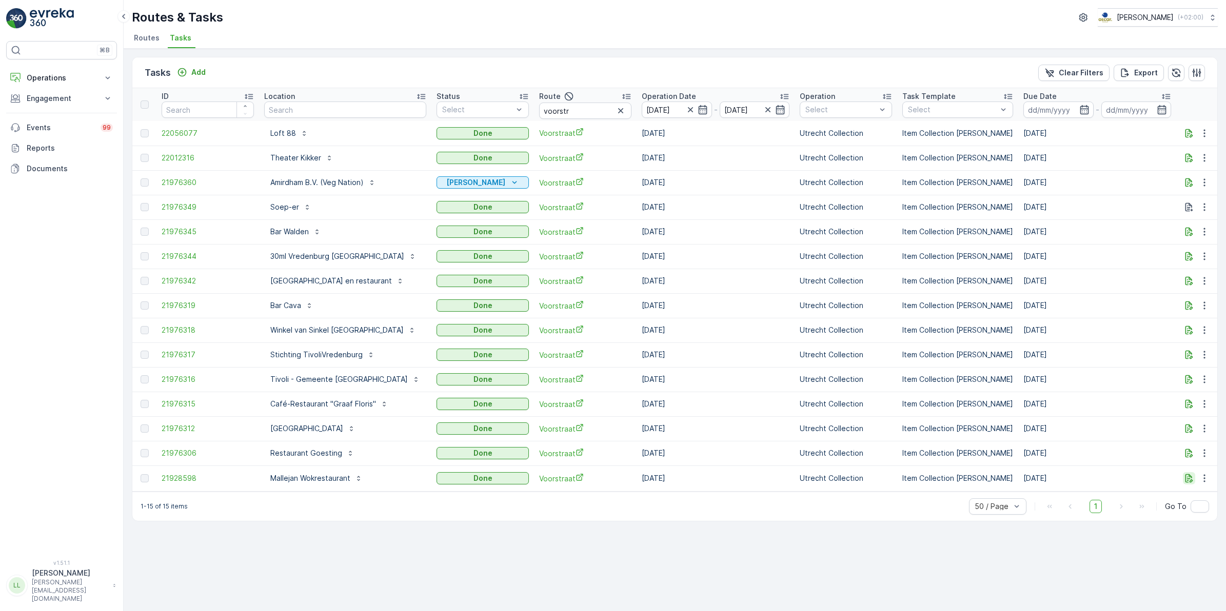
click at [1186, 483] on icon "button" at bounding box center [1189, 478] width 8 height 9
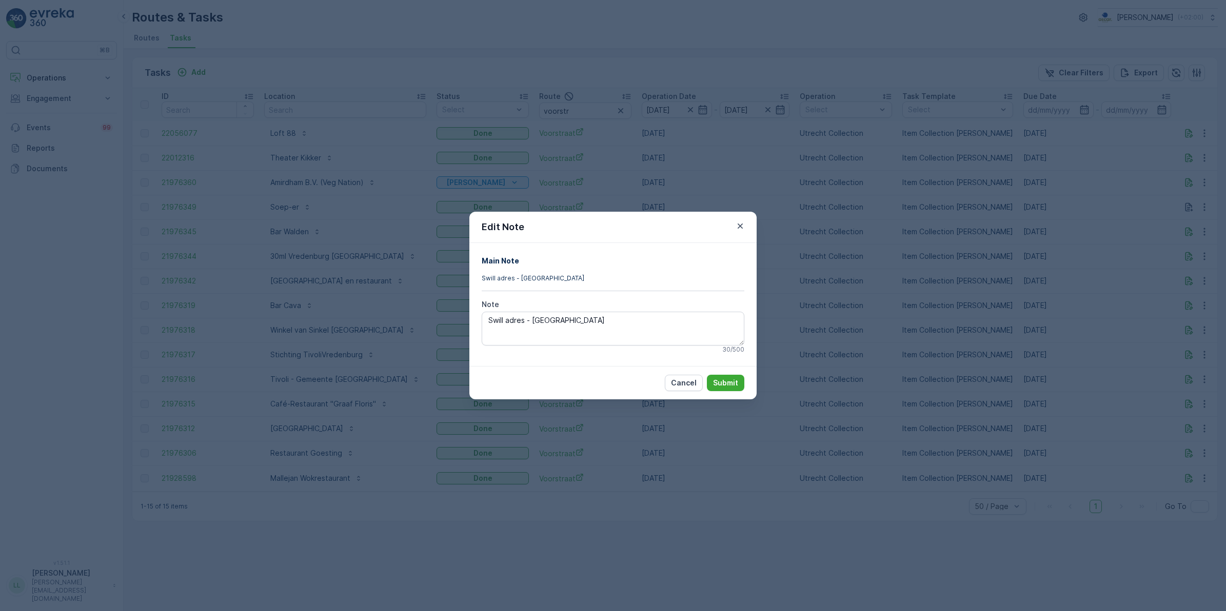
click at [1031, 489] on div "Edit Note Main Note Swill adres - Gemeente Utrecht Note Swill adres - [GEOGRAPH…" at bounding box center [613, 305] width 1226 height 611
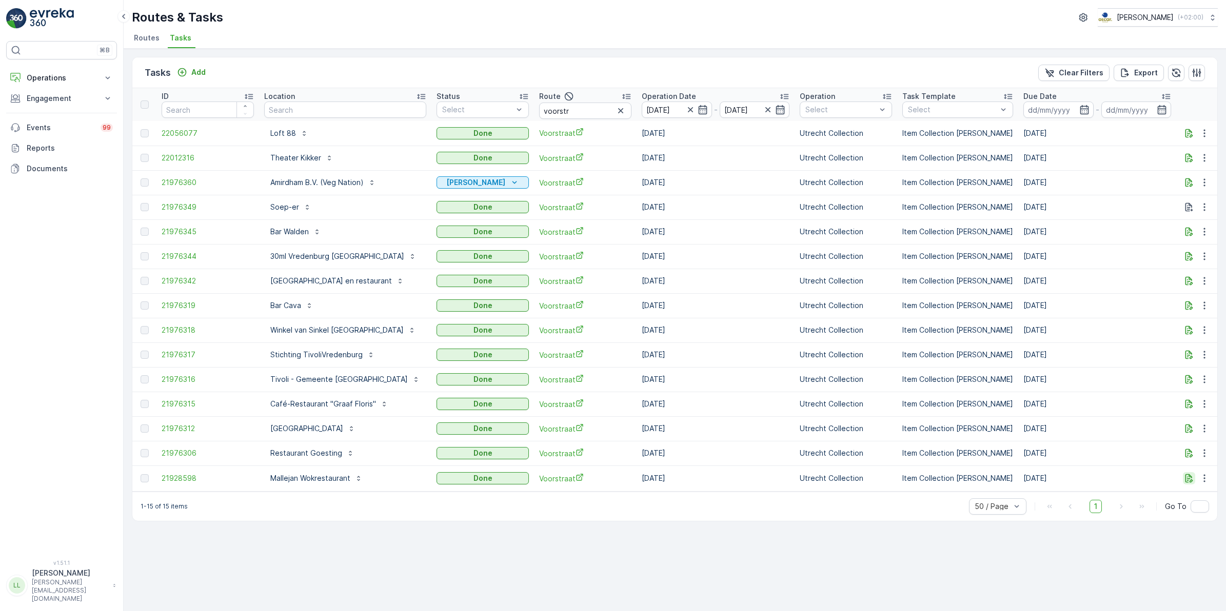
click at [1190, 479] on icon "button" at bounding box center [1189, 478] width 10 height 10
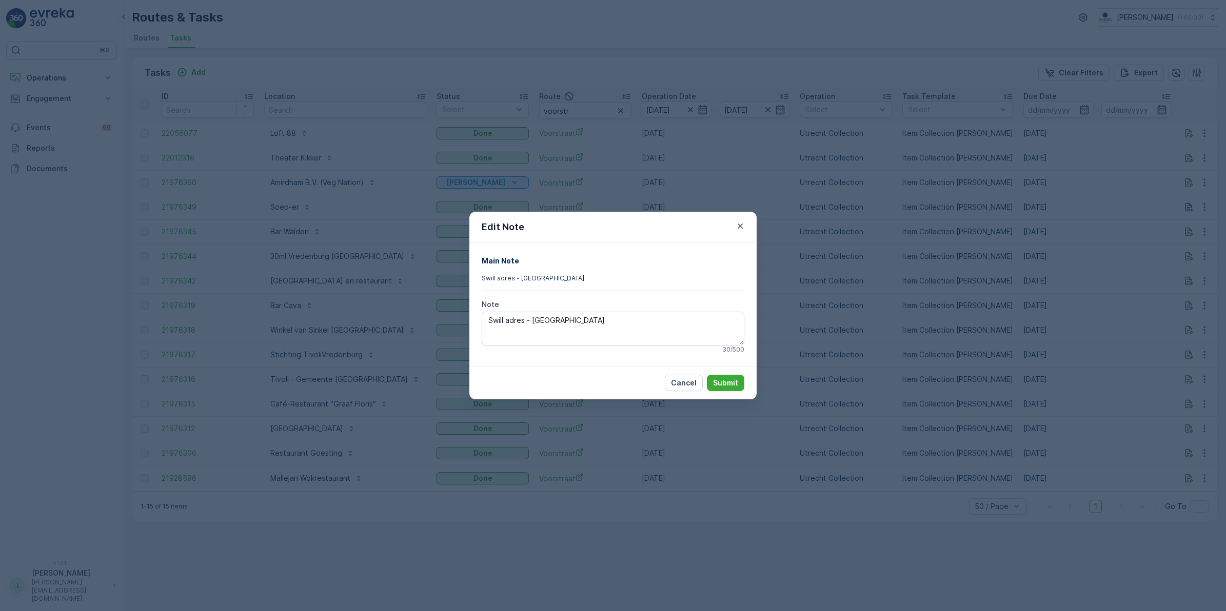
click at [959, 491] on div "Edit Note Main Note Swill adres - Gemeente Utrecht Note Swill adres - [GEOGRAPH…" at bounding box center [613, 305] width 1226 height 611
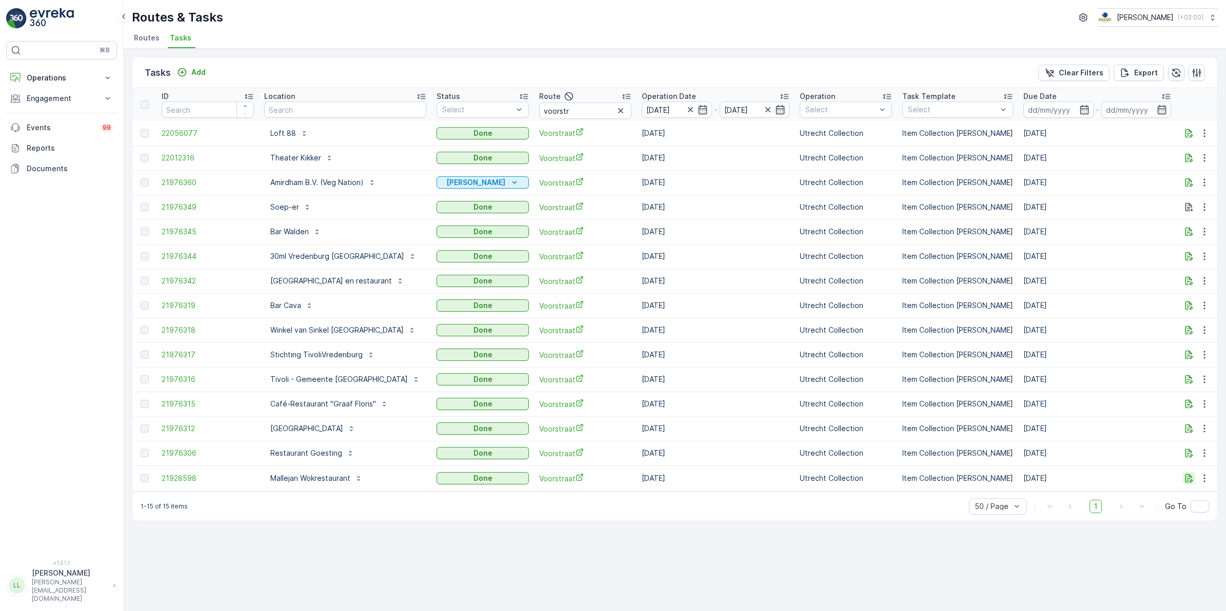
click at [1191, 478] on icon "button" at bounding box center [1189, 478] width 10 height 10
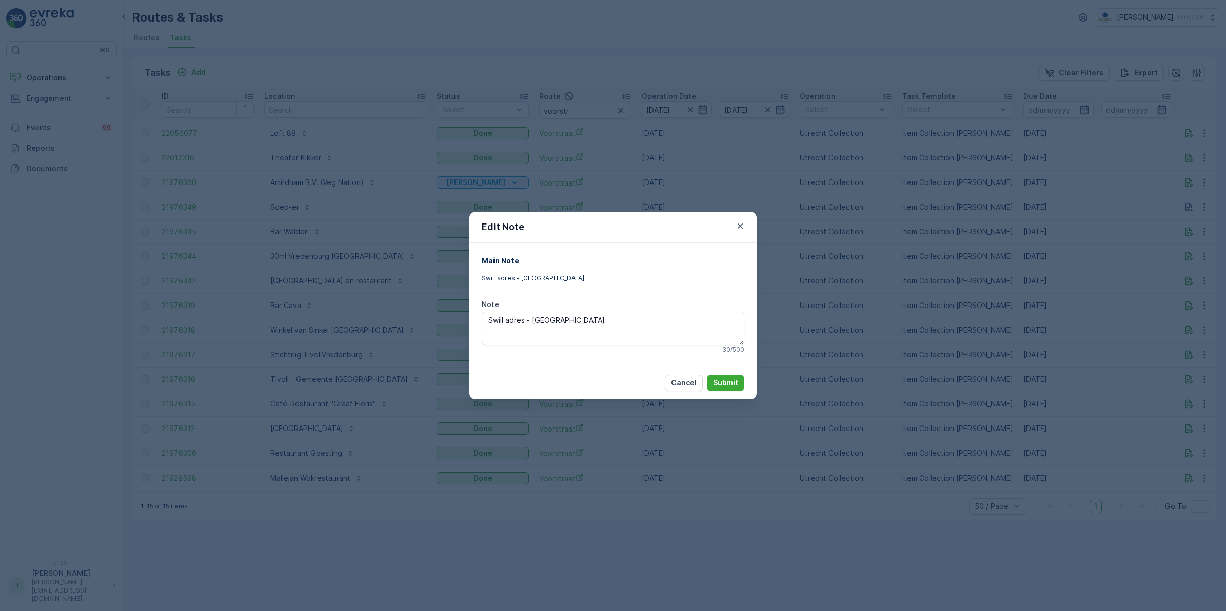
click at [1165, 473] on div "Edit Note Main Note Swill adres - Gemeente Utrecht Note Swill adres - [GEOGRAPH…" at bounding box center [613, 305] width 1226 height 611
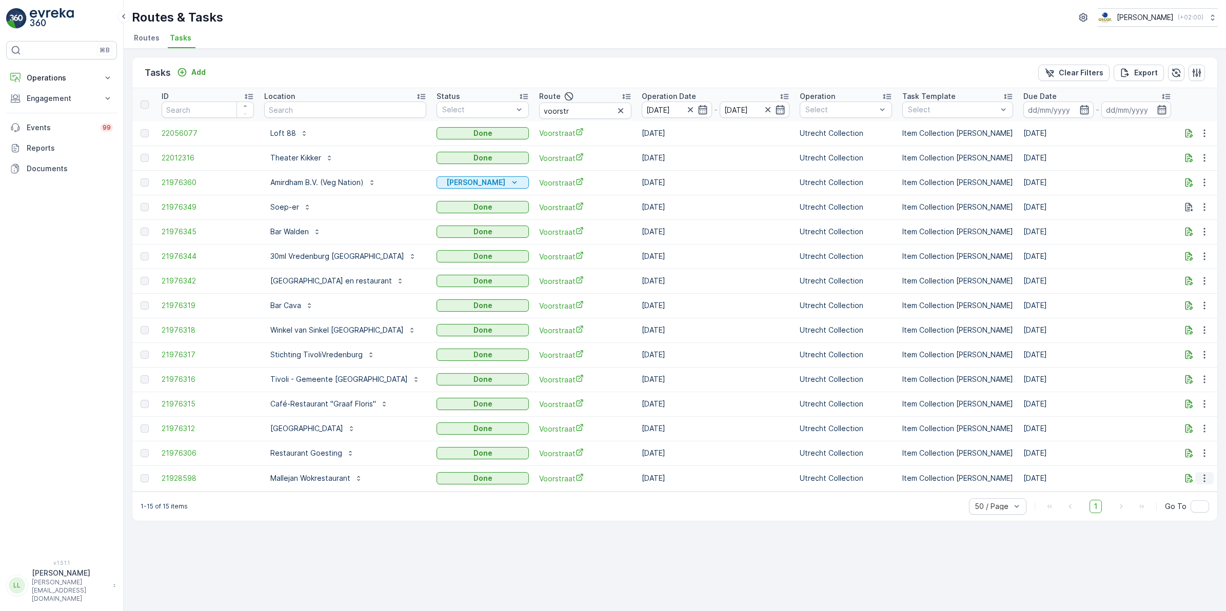
click at [1203, 478] on icon "button" at bounding box center [1204, 478] width 10 height 10
click at [1185, 504] on span "History" at bounding box center [1174, 508] width 25 height 10
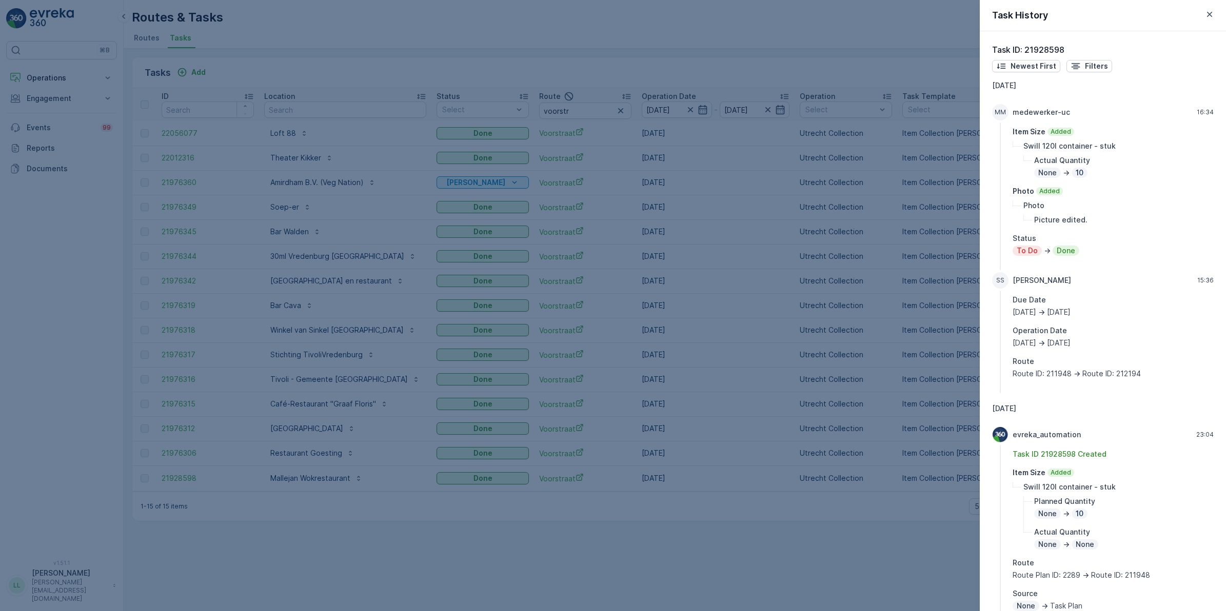
click at [922, 281] on div at bounding box center [613, 305] width 1226 height 611
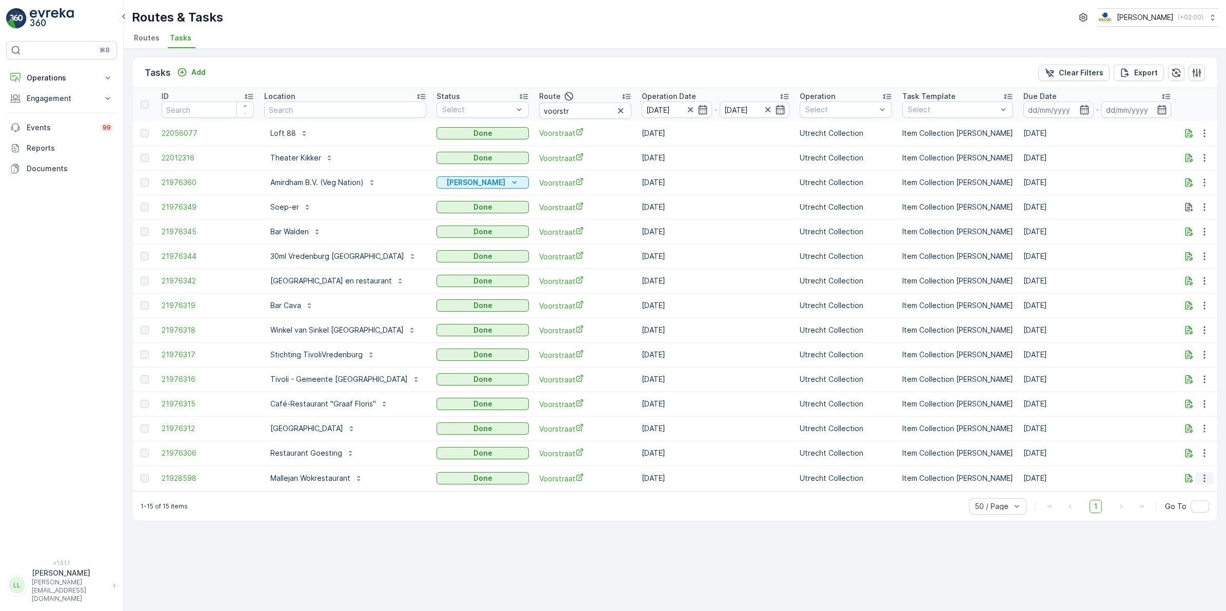
click at [1206, 479] on icon "button" at bounding box center [1204, 478] width 10 height 10
